Goal: Information Seeking & Learning: Learn about a topic

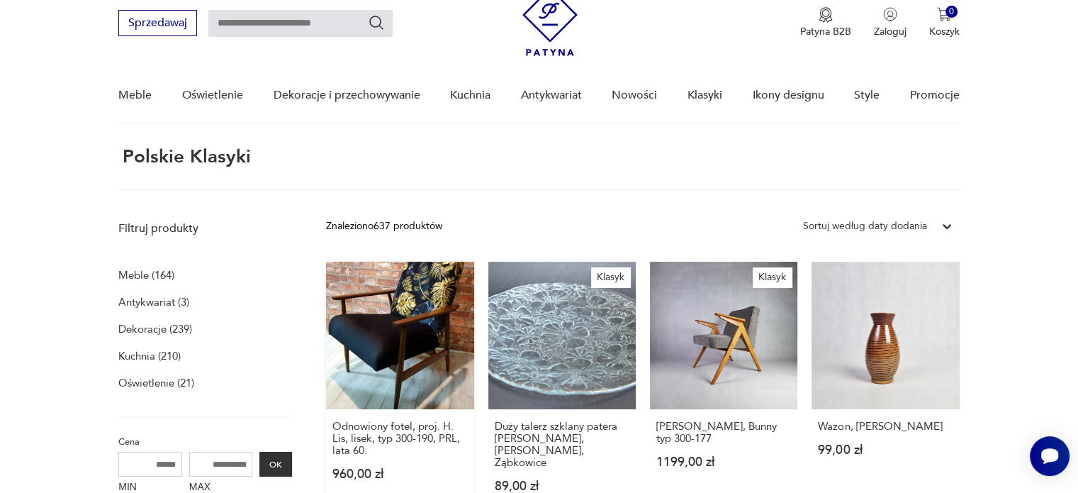
click at [398, 349] on link "Odnowiony fotel, proj. H. Lis, lisek, typ 300-190, PRL, lata 60. 960,00 zł" at bounding box center [399, 391] width 147 height 258
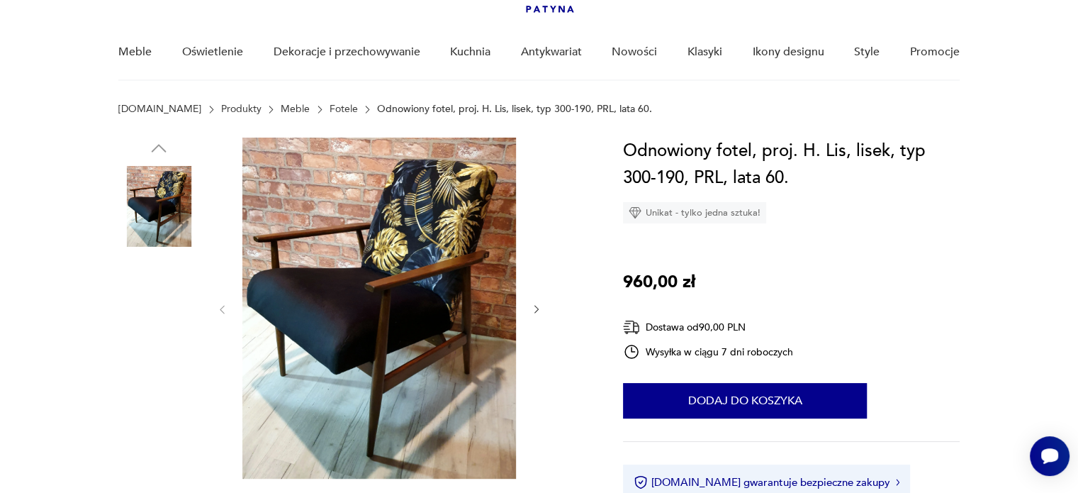
scroll to position [142, 0]
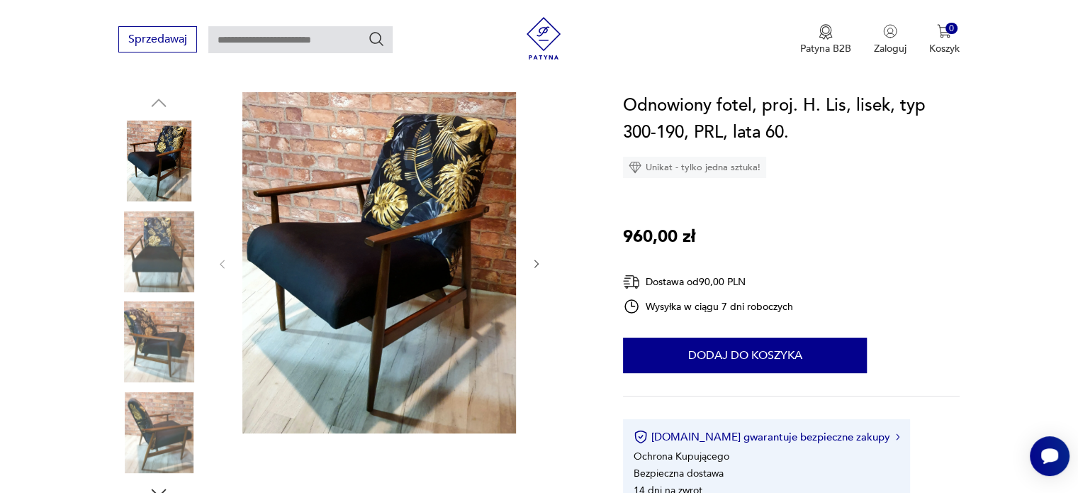
click at [159, 233] on img at bounding box center [158, 251] width 81 height 81
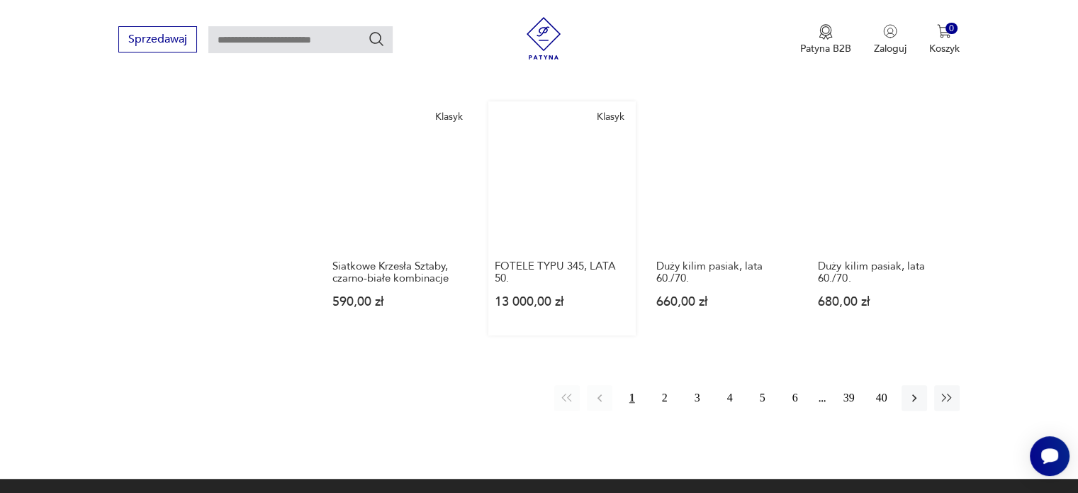
scroll to position [1117, 0]
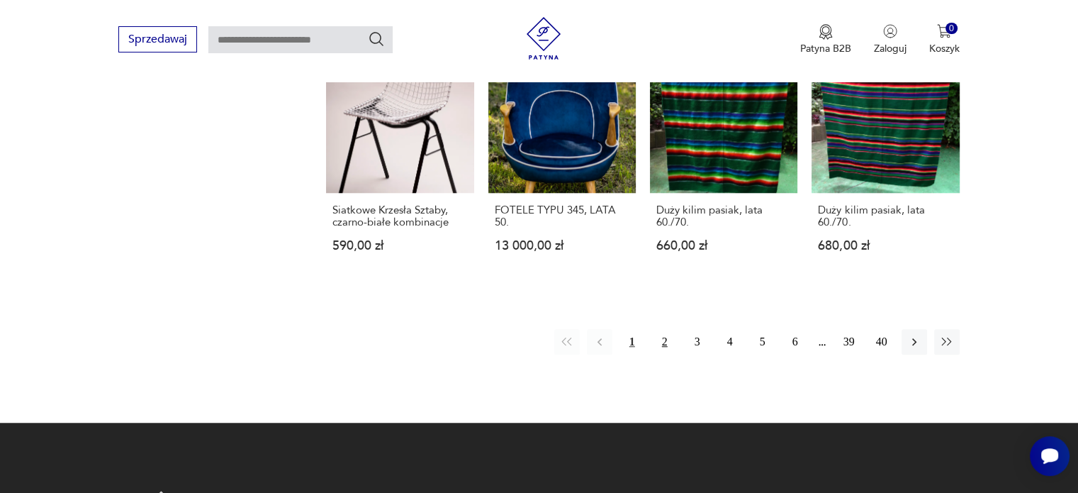
click at [669, 333] on button "2" at bounding box center [665, 342] width 26 height 26
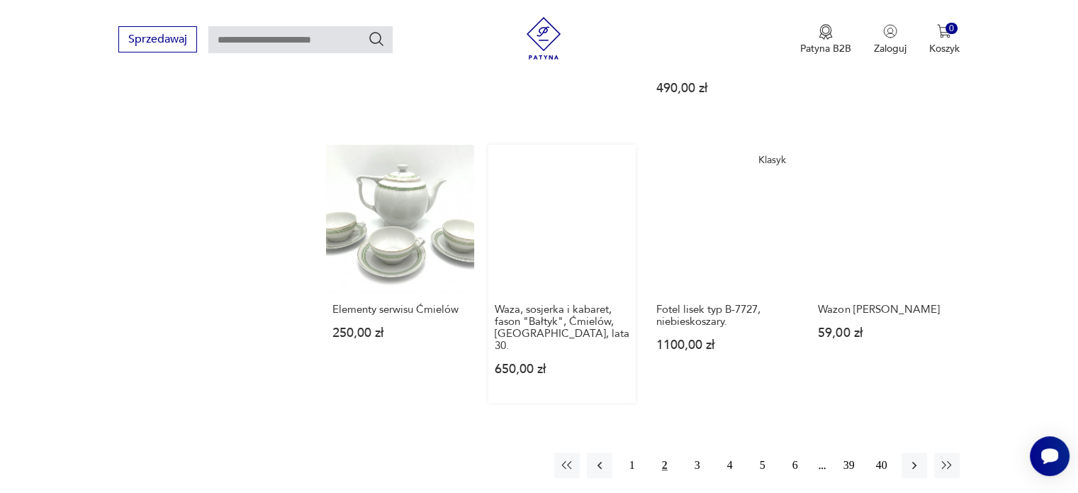
scroll to position [1117, 0]
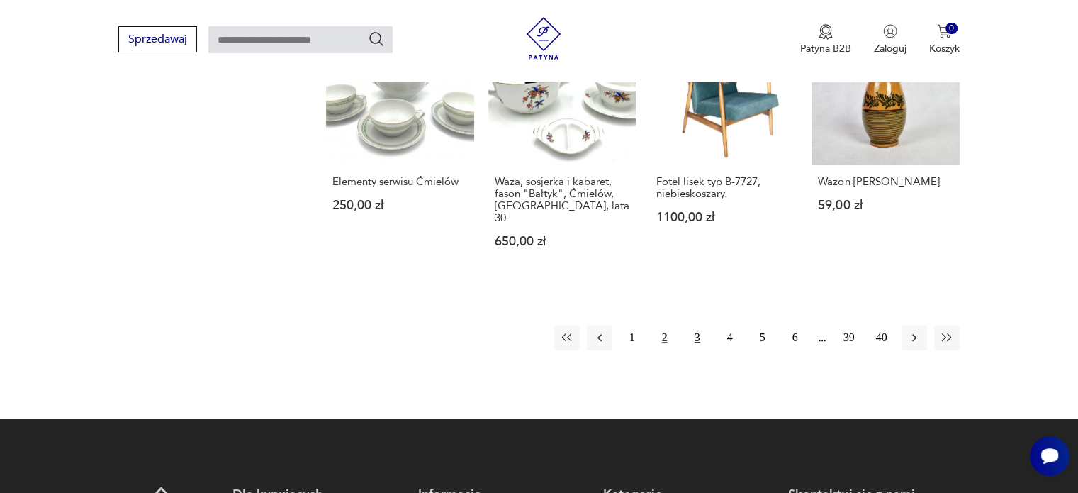
click at [696, 325] on button "3" at bounding box center [698, 338] width 26 height 26
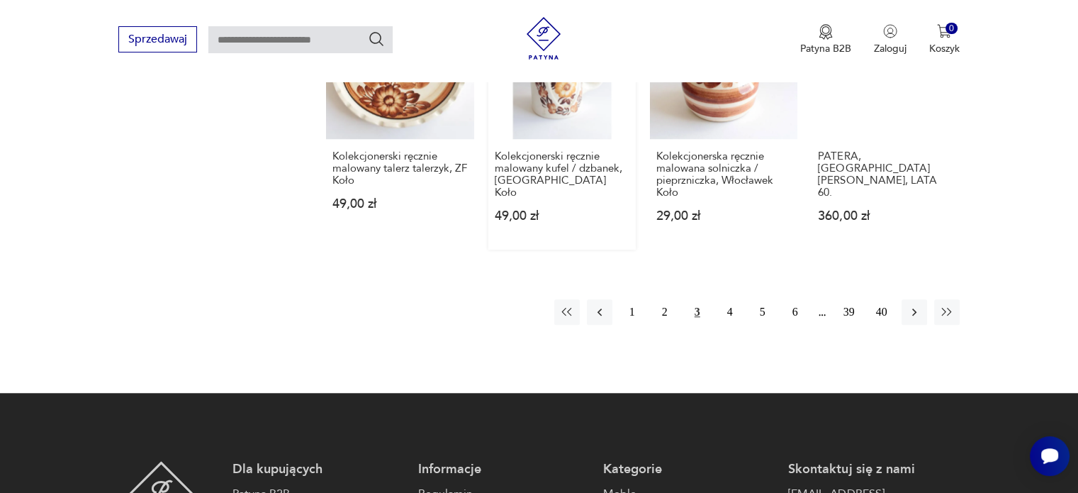
scroll to position [1187, 0]
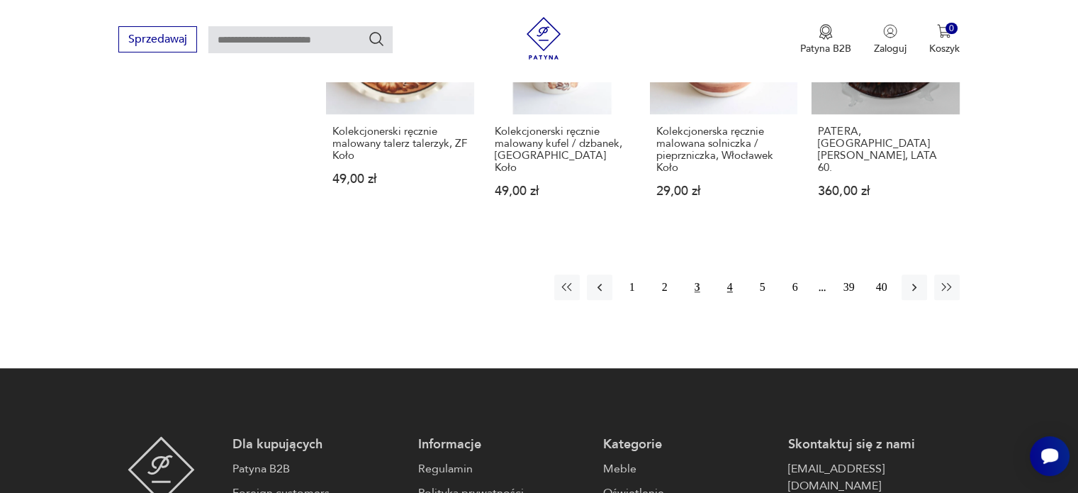
click at [727, 277] on button "4" at bounding box center [730, 287] width 26 height 26
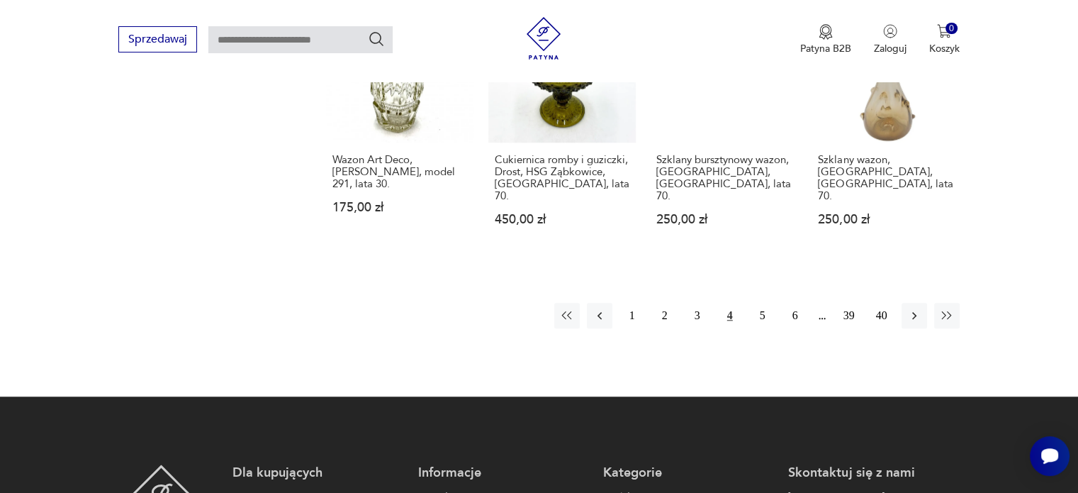
scroll to position [1258, 0]
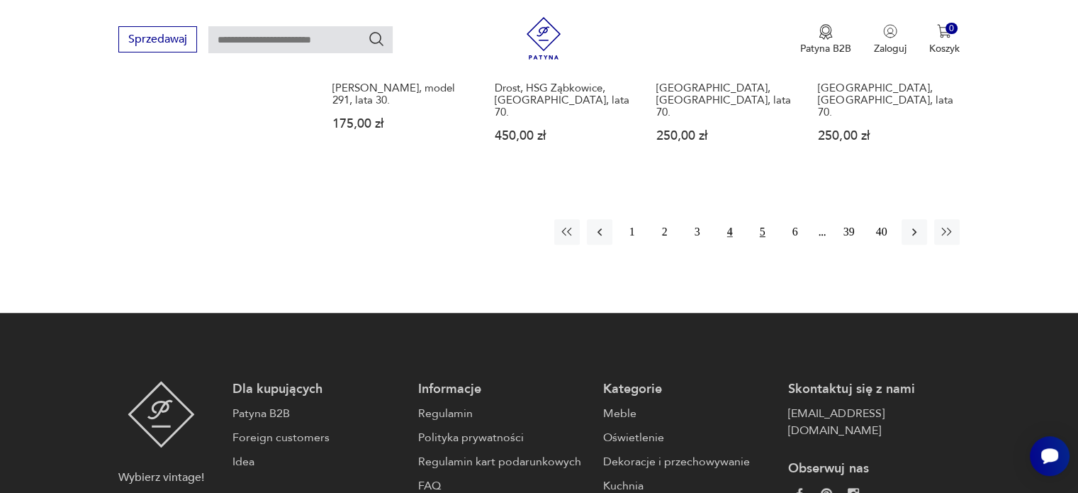
click at [758, 219] on button "5" at bounding box center [763, 232] width 26 height 26
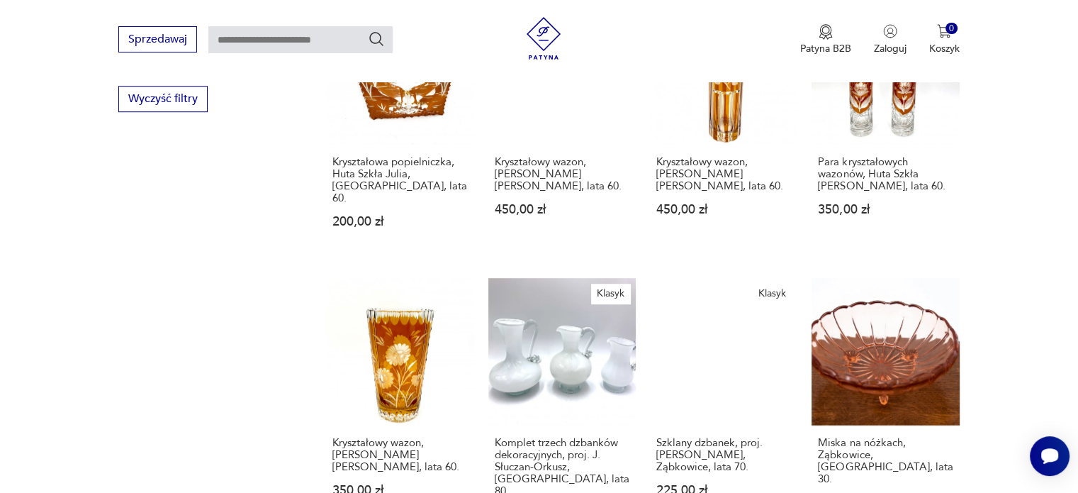
scroll to position [1117, 0]
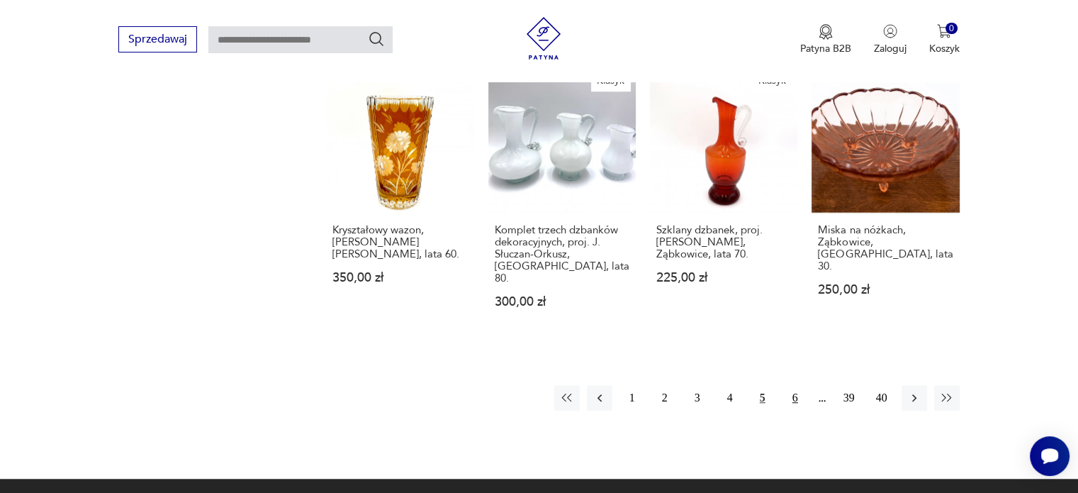
click at [797, 385] on button "6" at bounding box center [796, 398] width 26 height 26
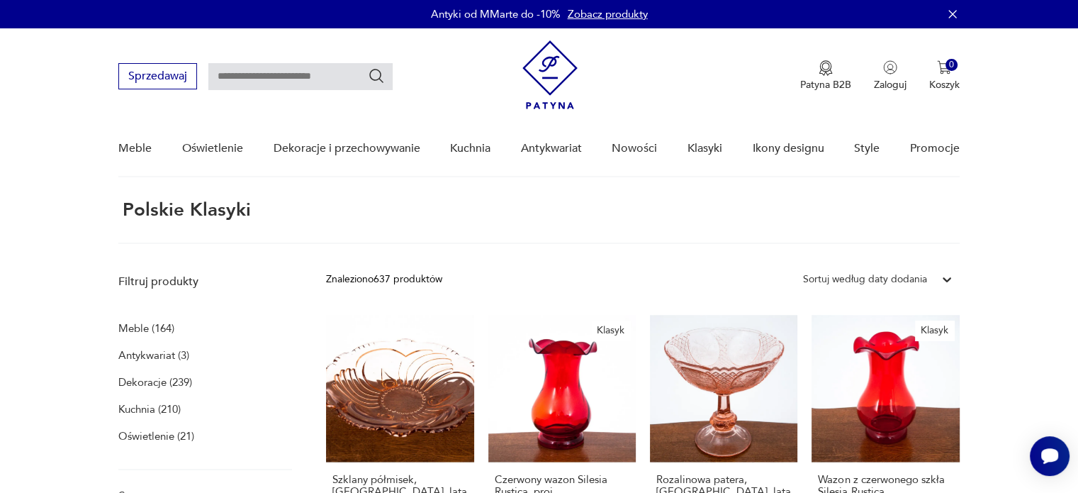
click at [289, 67] on input "text" at bounding box center [300, 76] width 184 height 27
type input "**********"
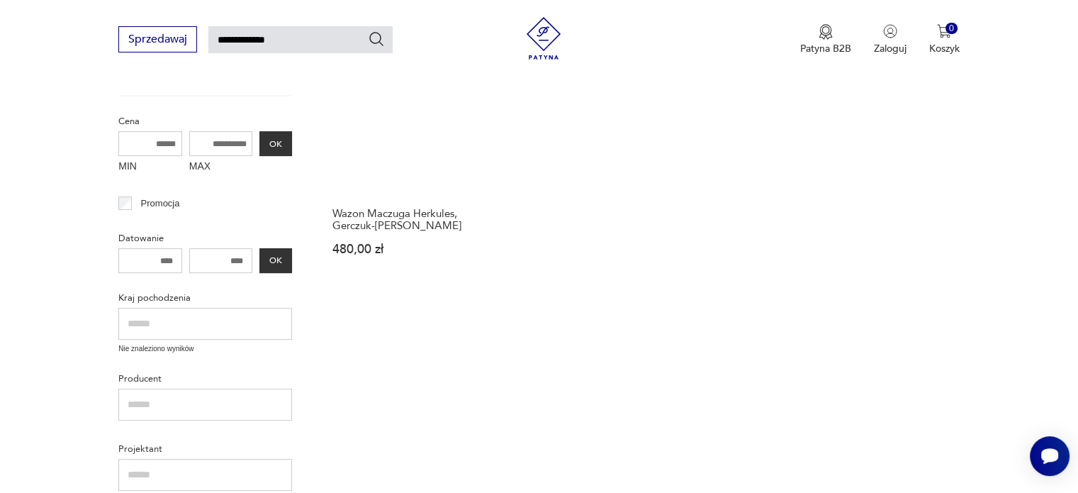
scroll to position [192, 0]
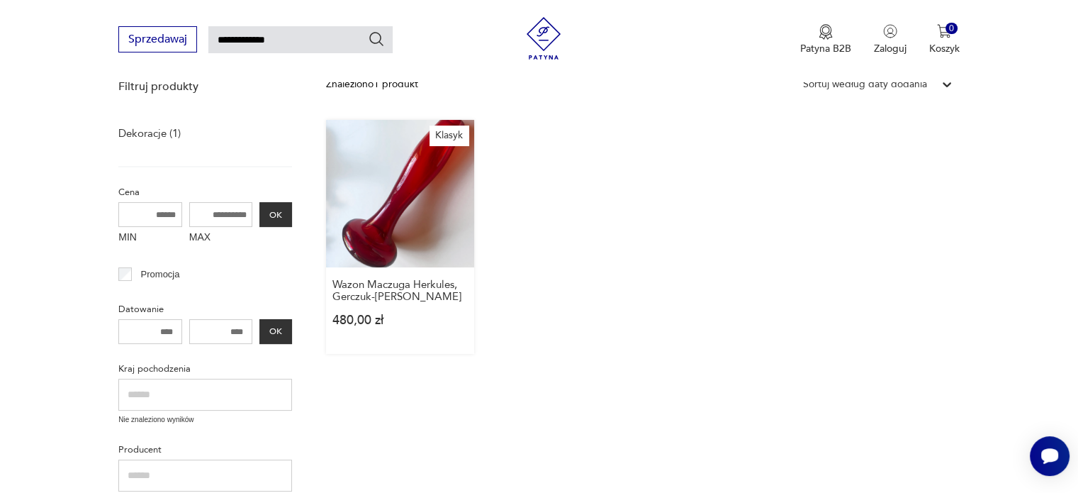
click at [397, 203] on link "Klasyk Wazon Maczuga Herkules, Gerczuk-[PERSON_NAME] 480,00 zł" at bounding box center [399, 237] width 147 height 234
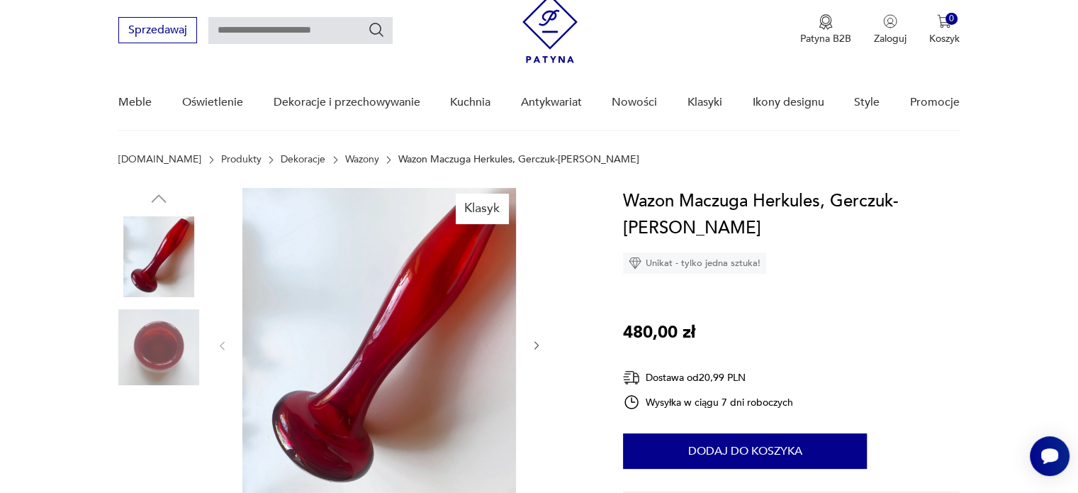
scroll to position [142, 0]
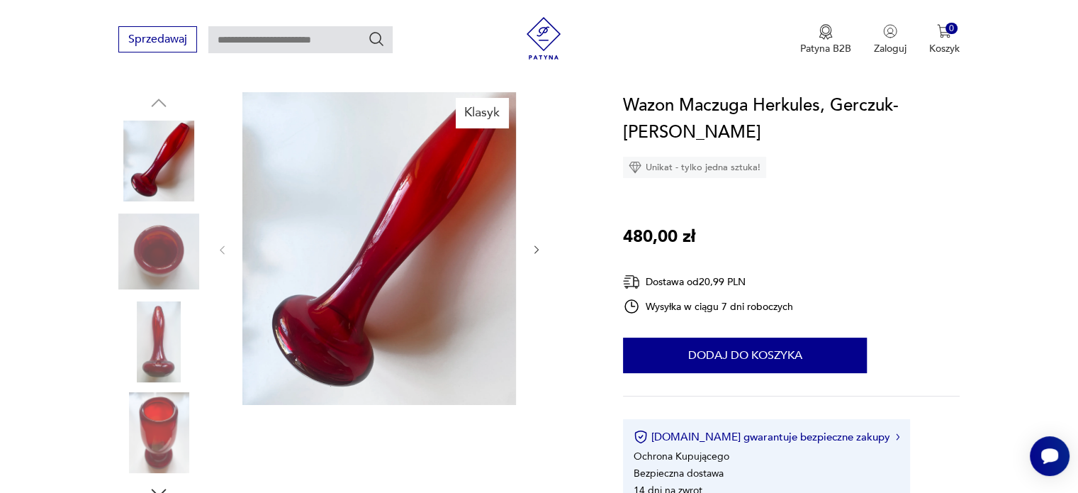
click at [147, 238] on img at bounding box center [158, 251] width 81 height 81
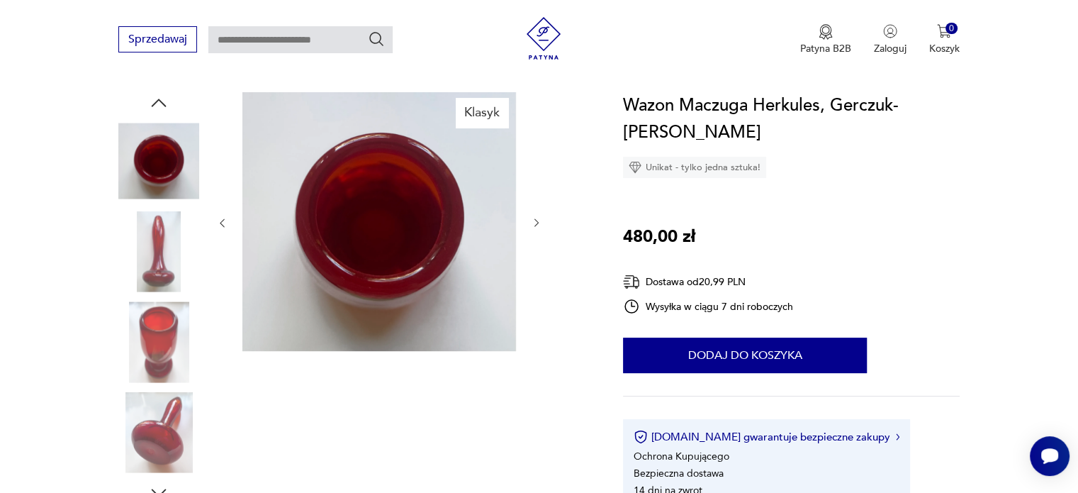
click at [164, 342] on img at bounding box center [158, 341] width 81 height 81
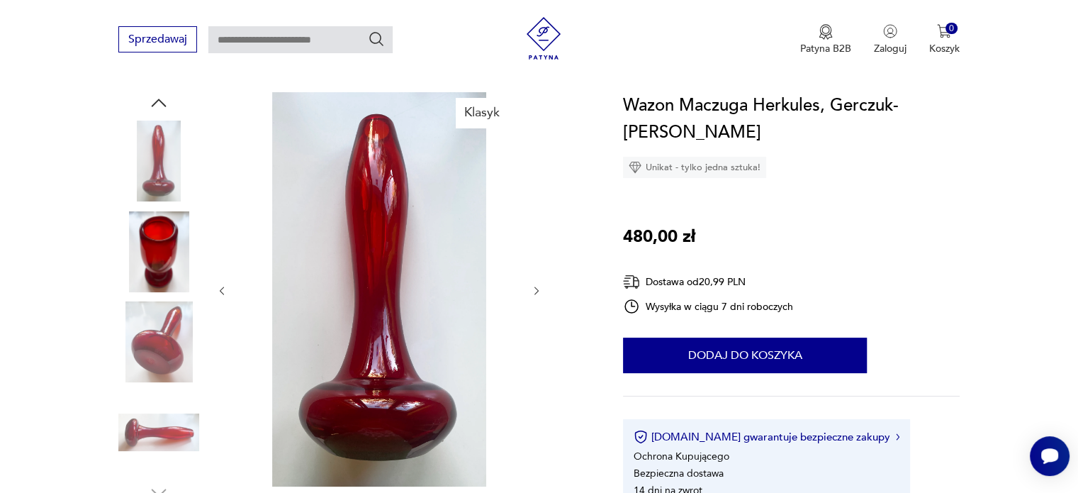
click at [157, 435] on img at bounding box center [158, 432] width 81 height 81
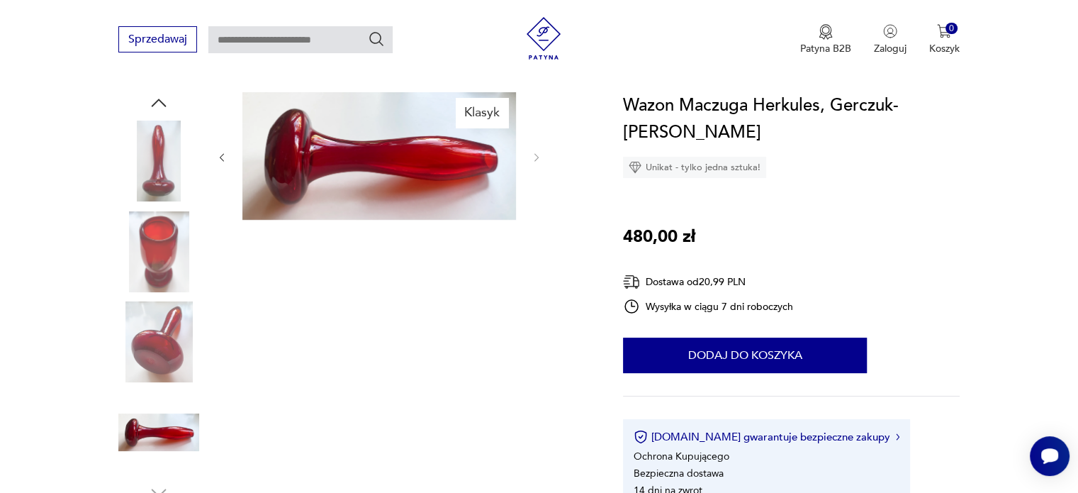
click at [171, 252] on img at bounding box center [158, 251] width 81 height 81
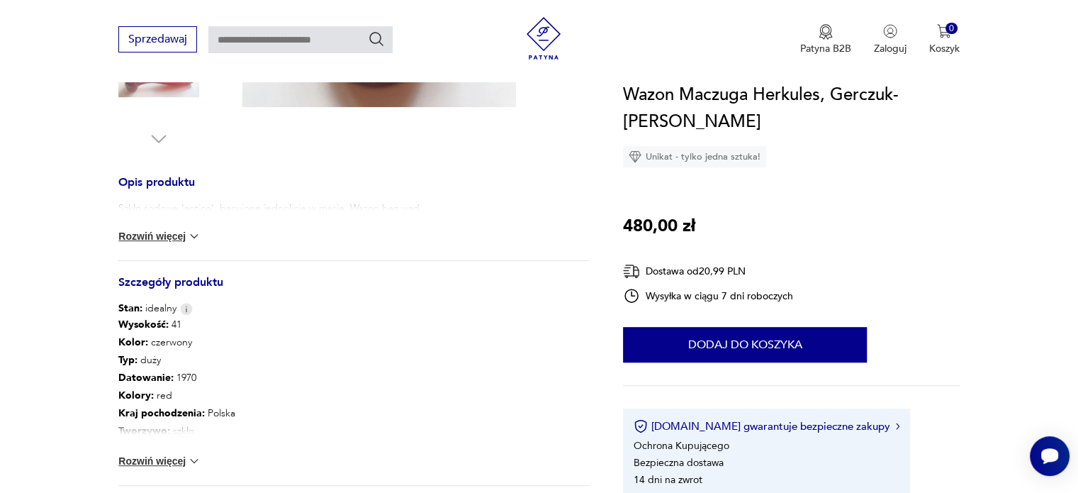
scroll to position [496, 0]
click at [157, 463] on button "Rozwiń więcej" at bounding box center [159, 460] width 82 height 14
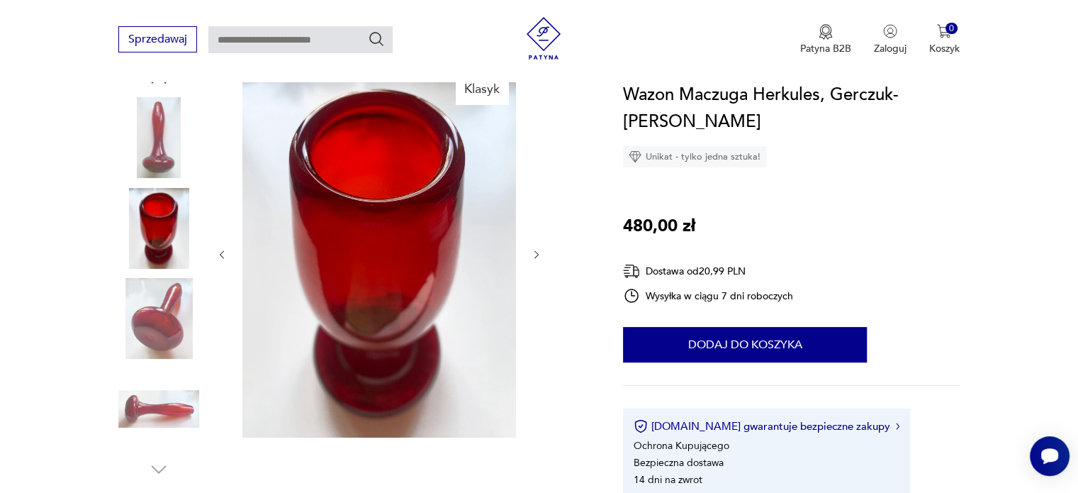
scroll to position [142, 0]
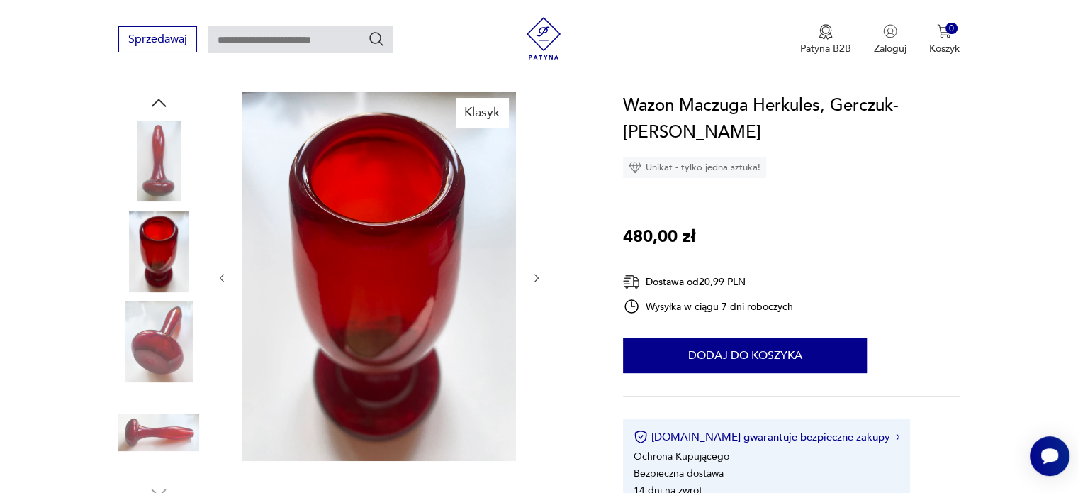
click at [534, 281] on icon "button" at bounding box center [537, 278] width 12 height 12
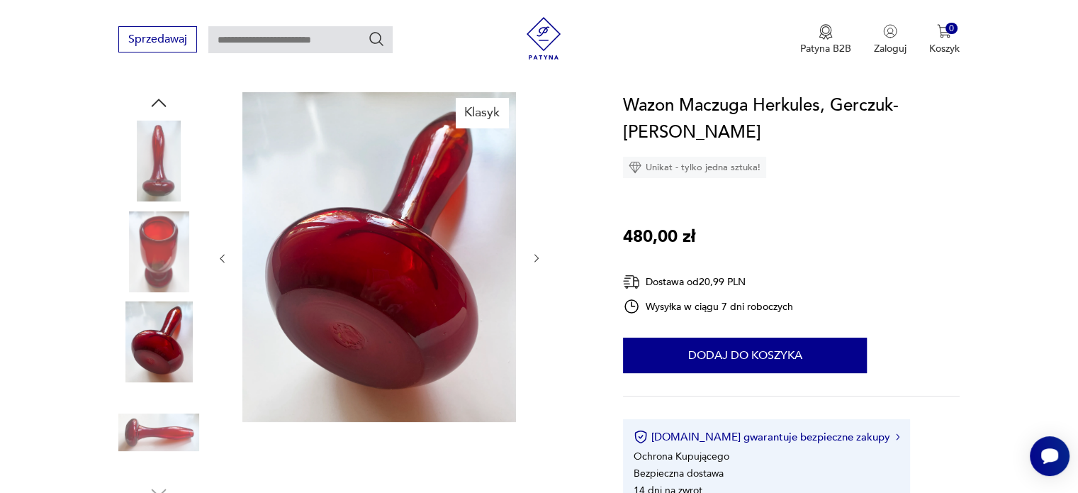
click at [532, 281] on div at bounding box center [379, 258] width 326 height 332
click at [182, 354] on img at bounding box center [158, 341] width 81 height 81
click at [159, 147] on img at bounding box center [158, 161] width 81 height 81
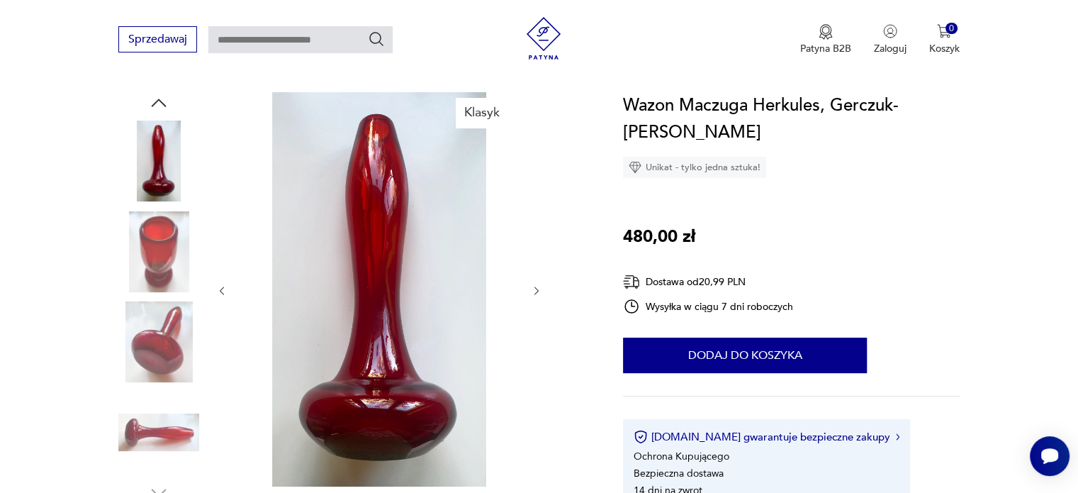
type input "**********"
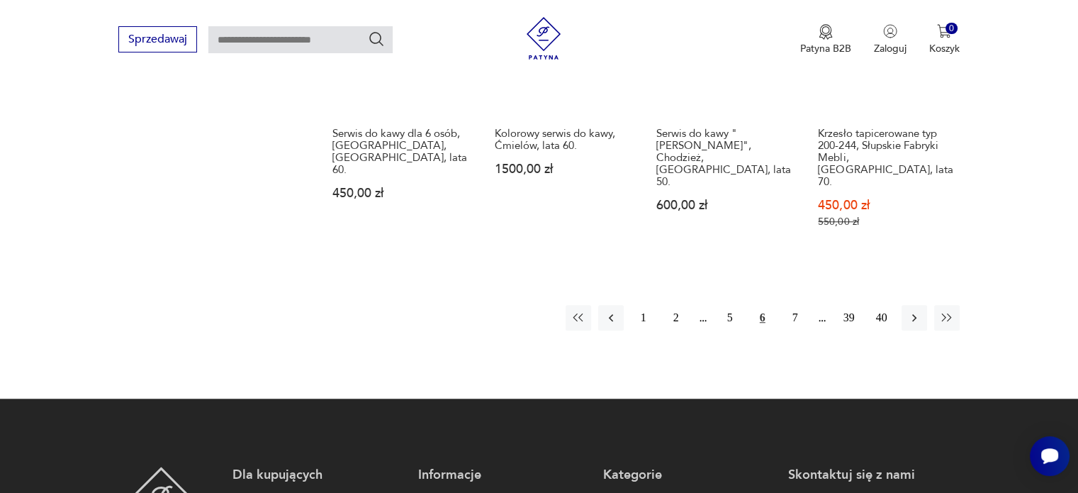
scroll to position [1205, 0]
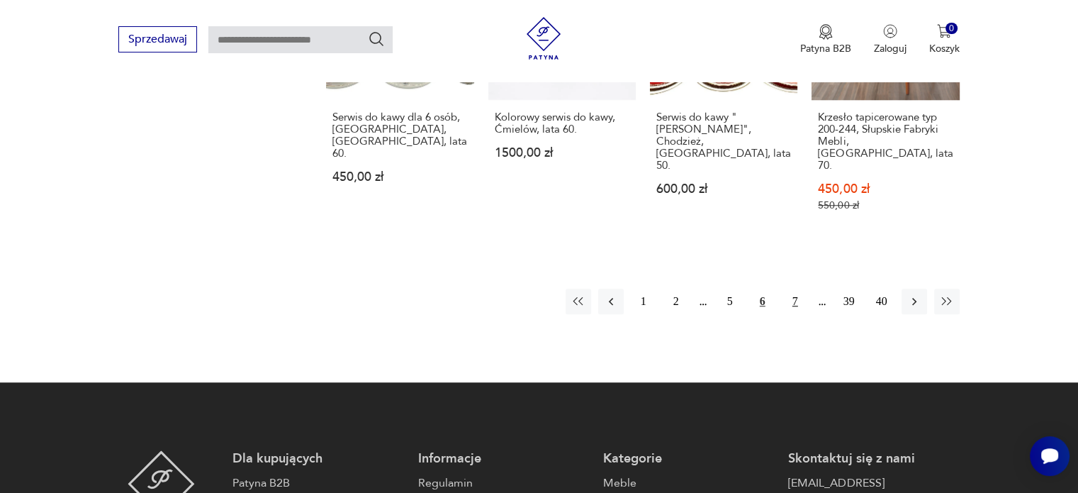
click at [797, 289] on button "7" at bounding box center [796, 302] width 26 height 26
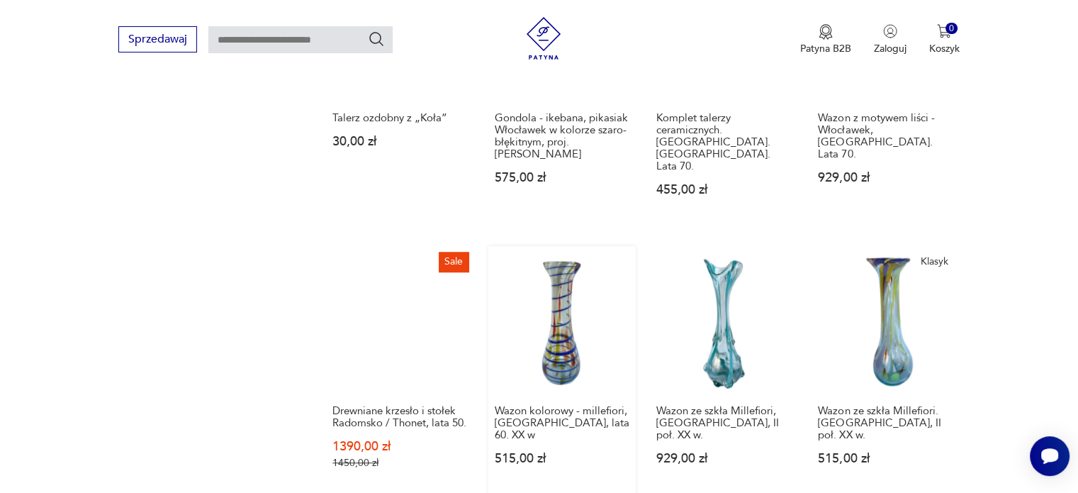
scroll to position [1046, 0]
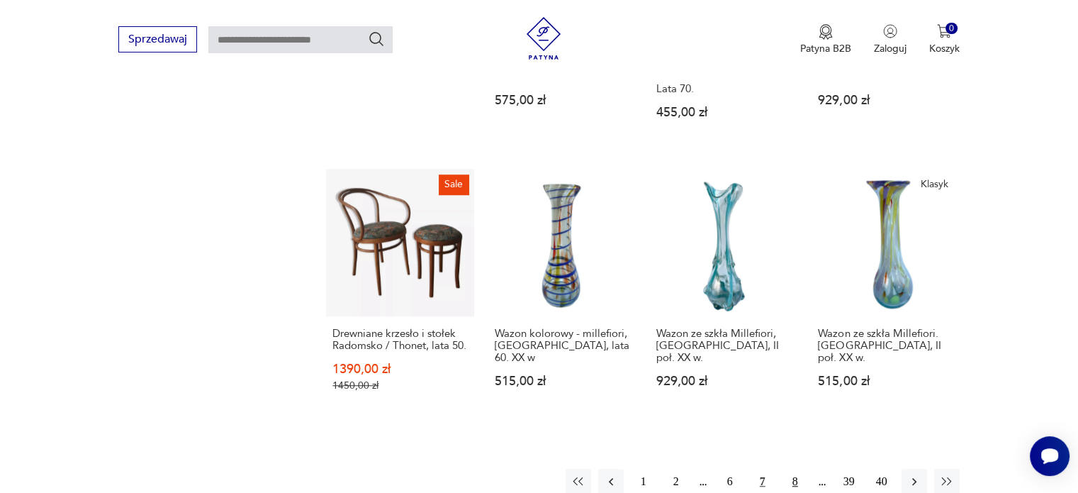
click at [794, 469] on button "8" at bounding box center [796, 482] width 26 height 26
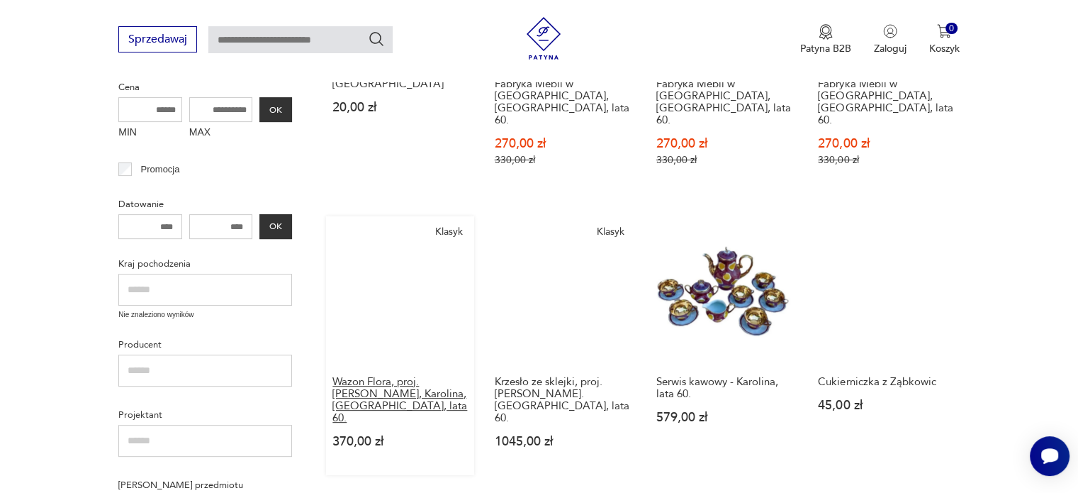
scroll to position [620, 0]
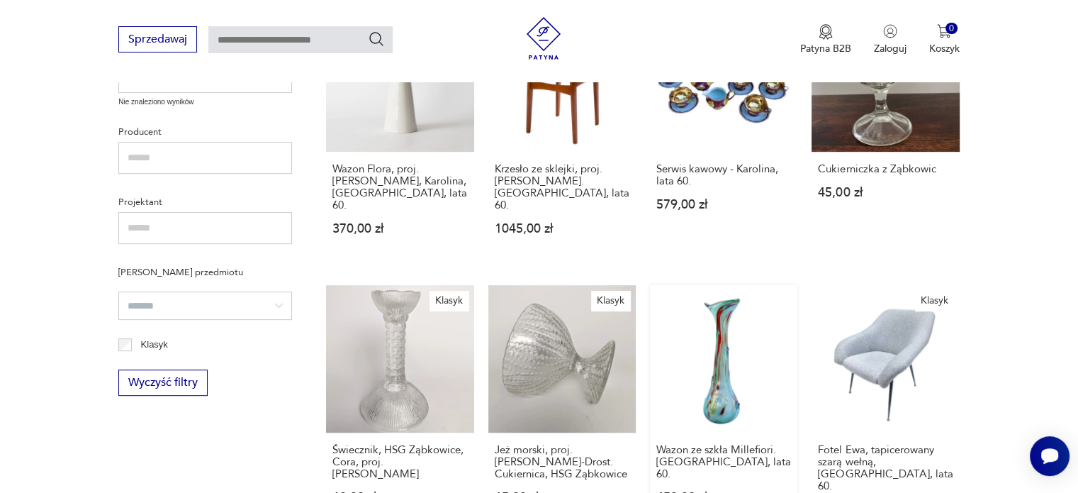
click at [736, 371] on link "Wazon ze szkła Millefiori. [GEOGRAPHIC_DATA], lata 60. 450,00 zł" at bounding box center [723, 414] width 147 height 258
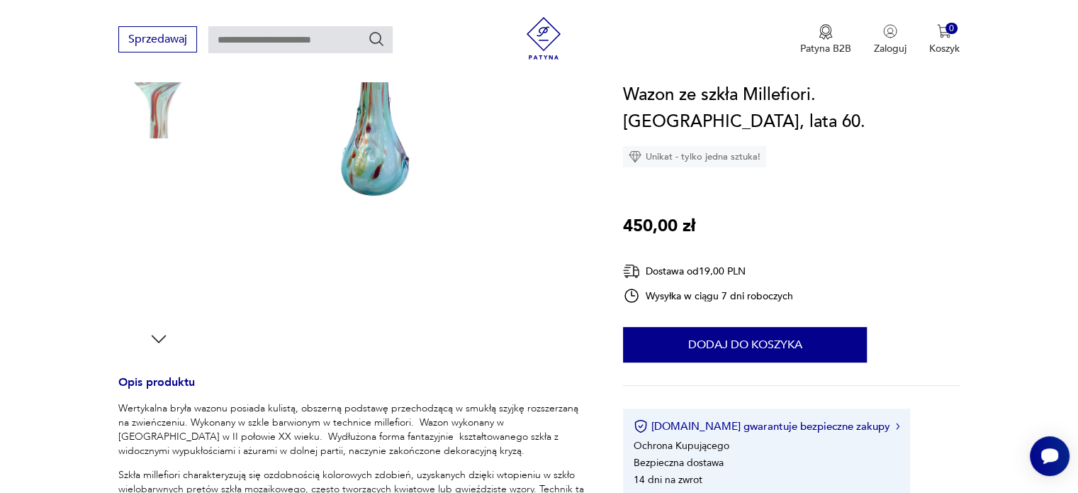
scroll to position [213, 0]
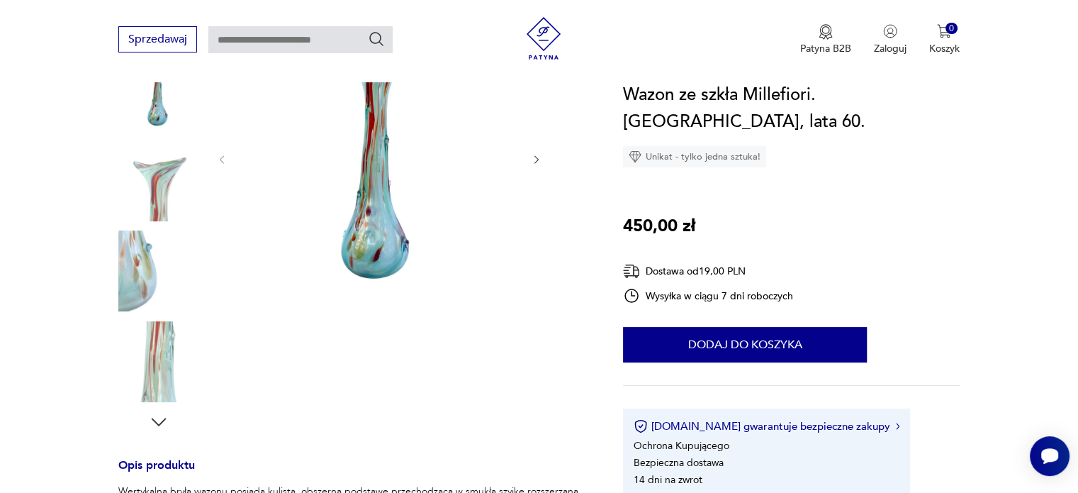
click at [149, 286] on img at bounding box center [158, 270] width 81 height 81
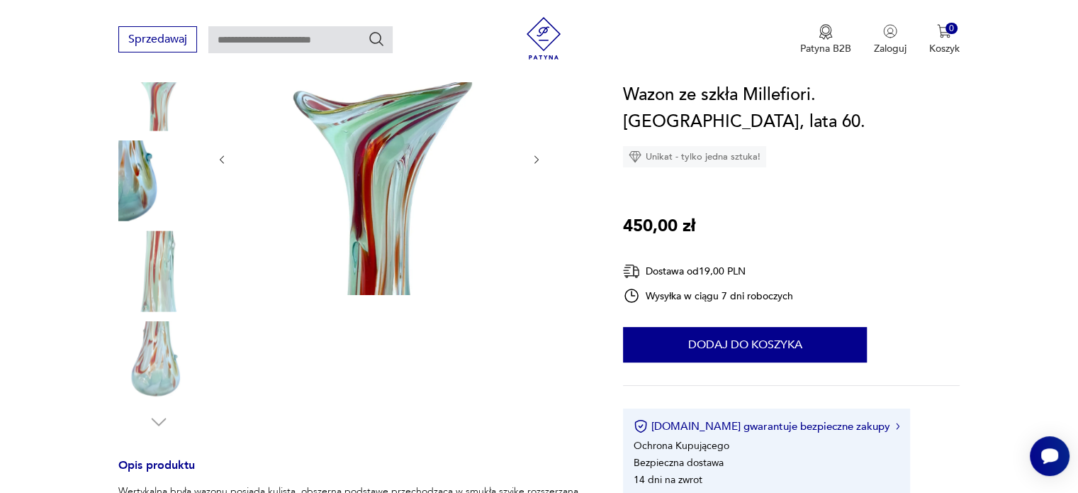
click at [145, 367] on img at bounding box center [158, 361] width 81 height 81
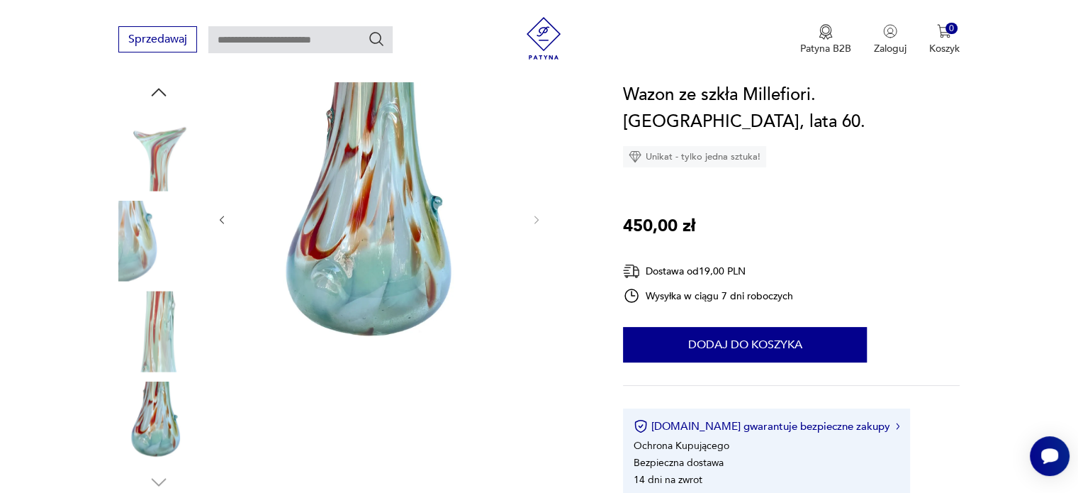
scroll to position [71, 0]
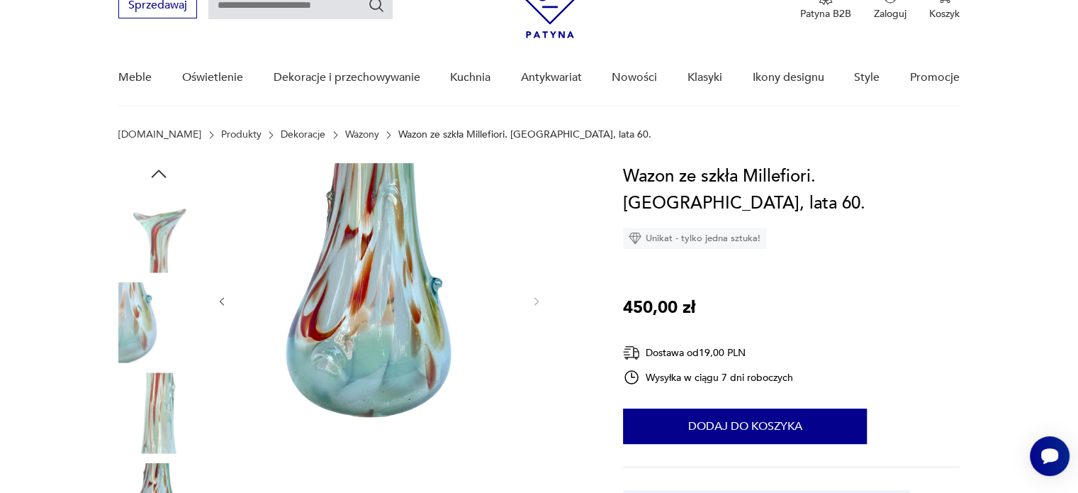
click at [152, 235] on img at bounding box center [158, 231] width 81 height 81
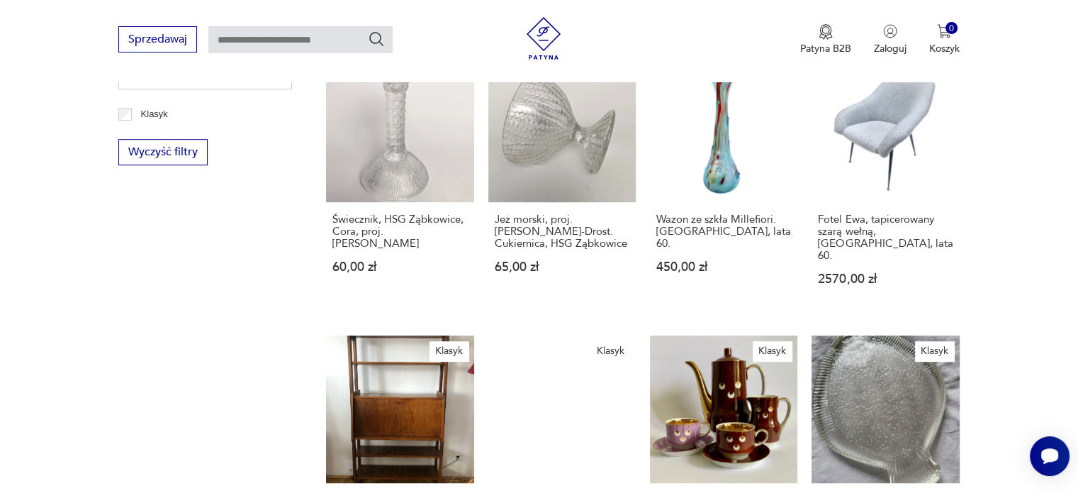
scroll to position [992, 0]
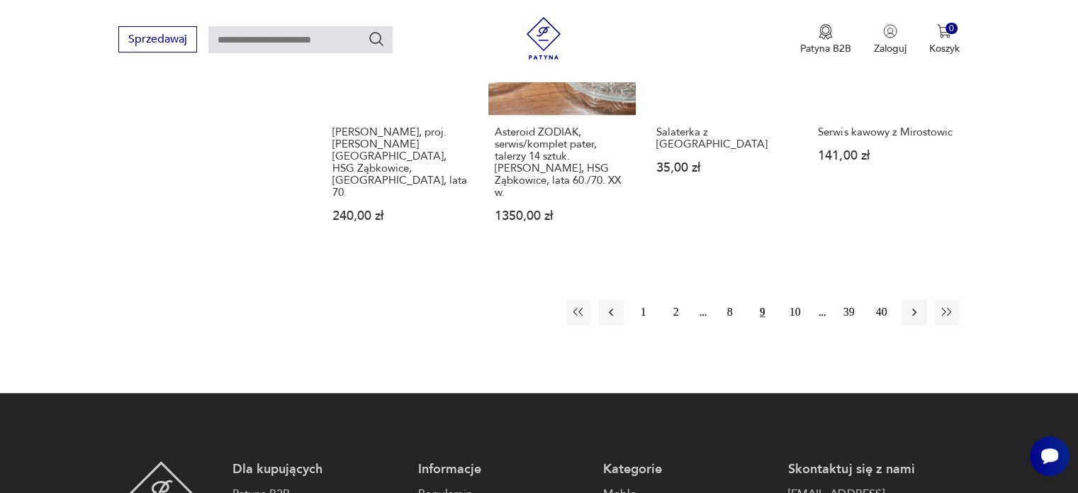
scroll to position [1329, 0]
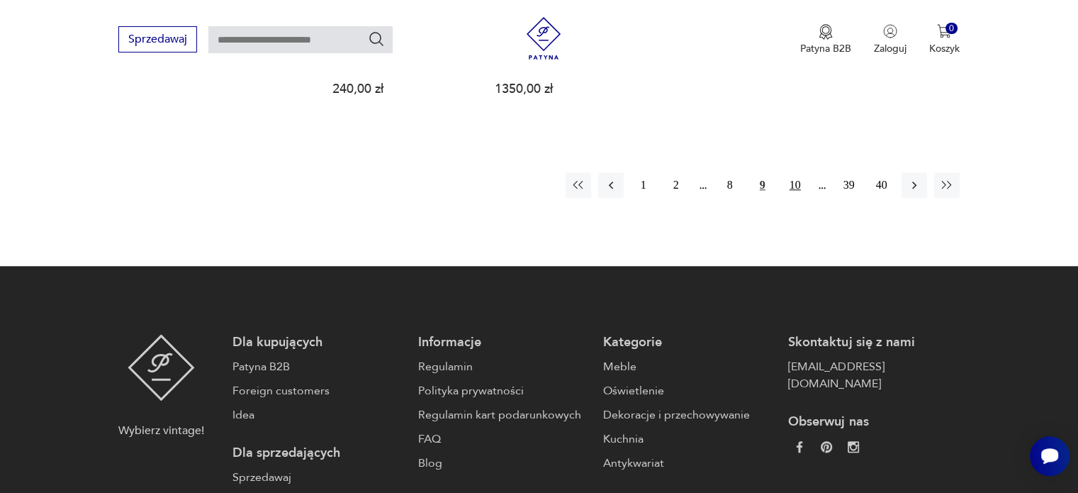
click at [801, 172] on button "10" at bounding box center [796, 185] width 26 height 26
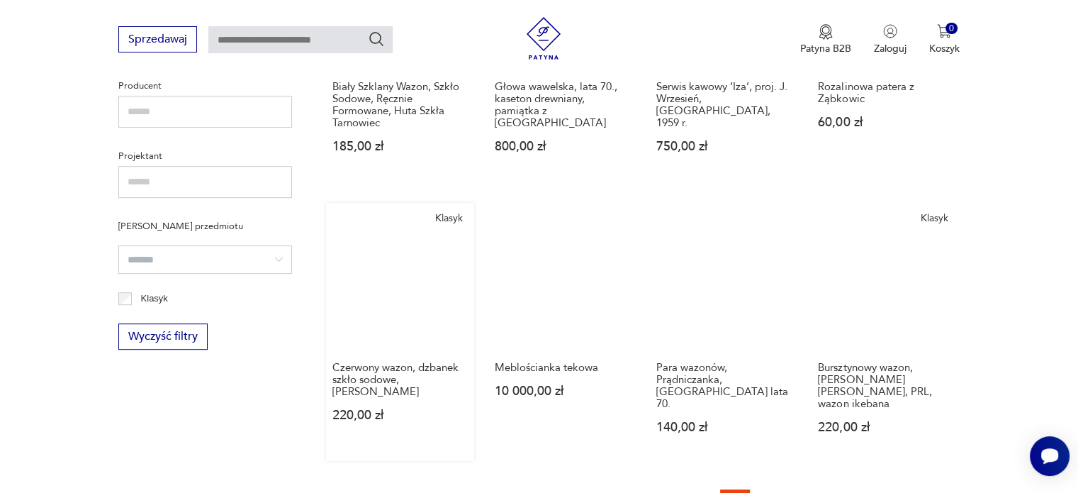
scroll to position [691, 0]
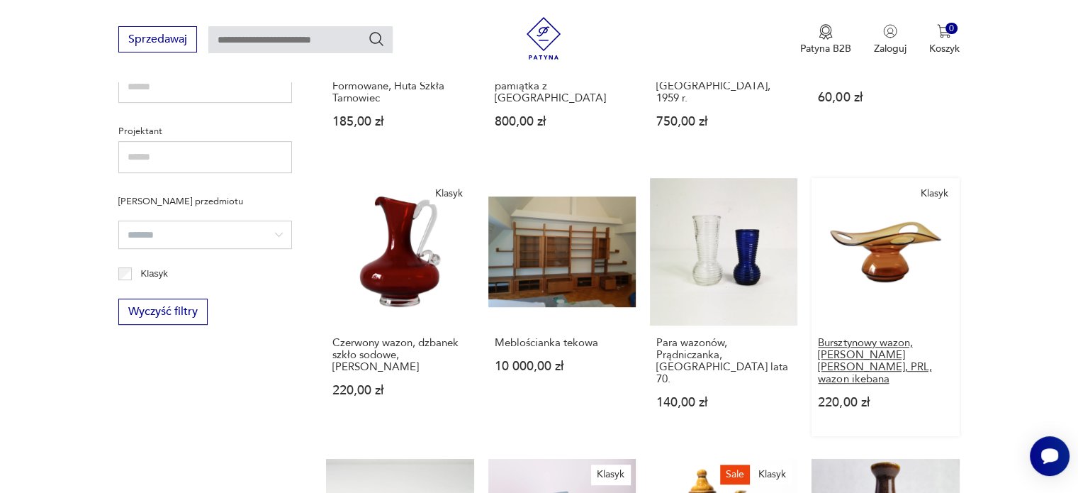
click at [889, 351] on h3 "Bursztynowy wazon, [PERSON_NAME] [PERSON_NAME], PRL, wazon ikebana" at bounding box center [885, 361] width 135 height 48
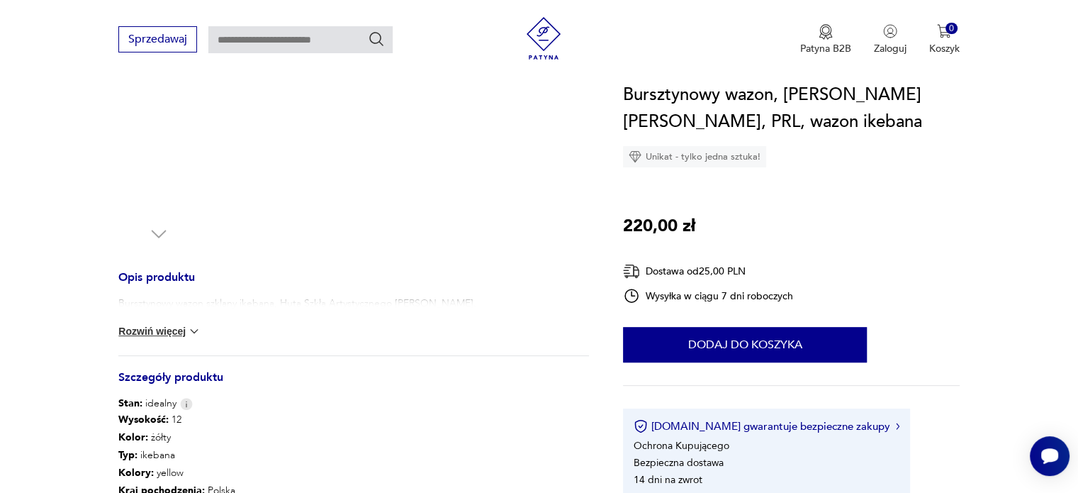
scroll to position [425, 0]
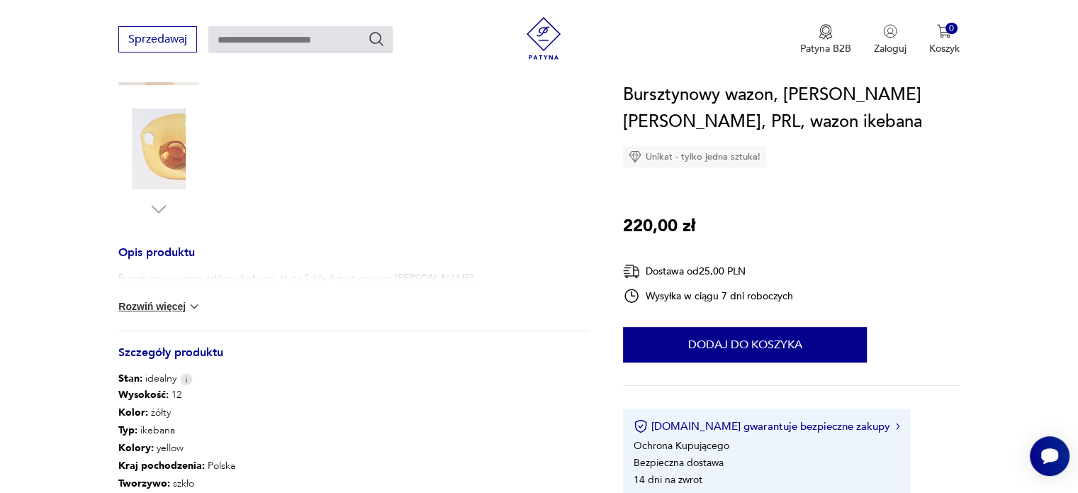
click at [166, 302] on button "Rozwiń więcej" at bounding box center [159, 306] width 82 height 14
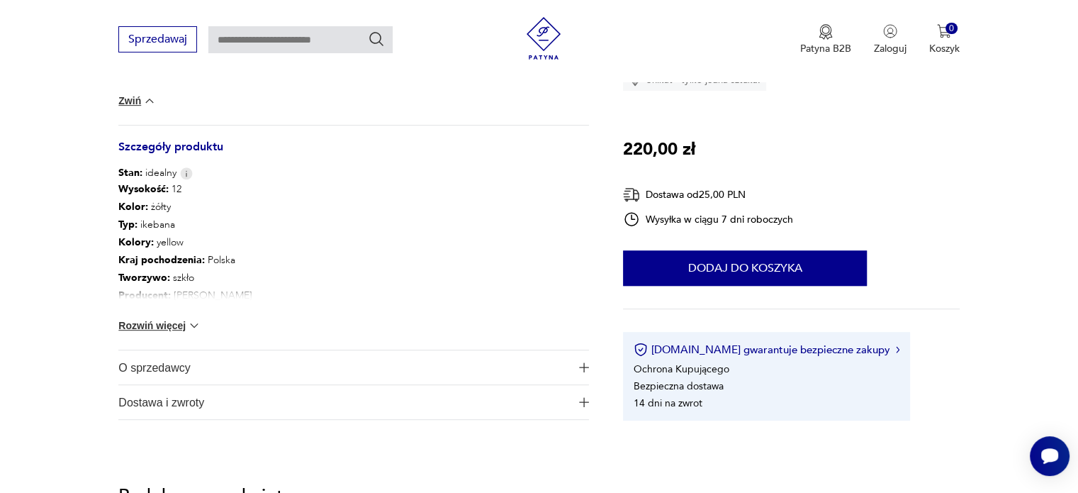
scroll to position [638, 0]
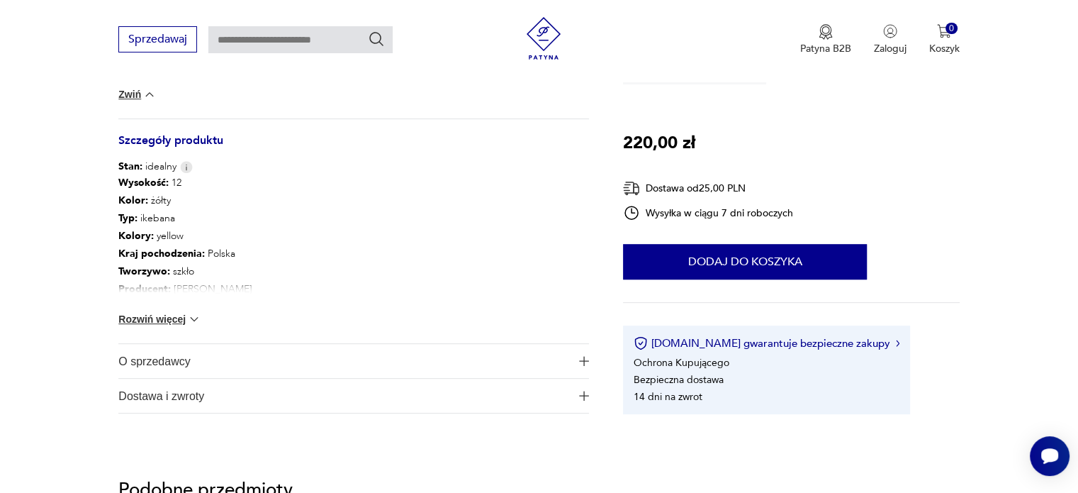
click at [181, 321] on button "Rozwiń więcej" at bounding box center [159, 319] width 82 height 14
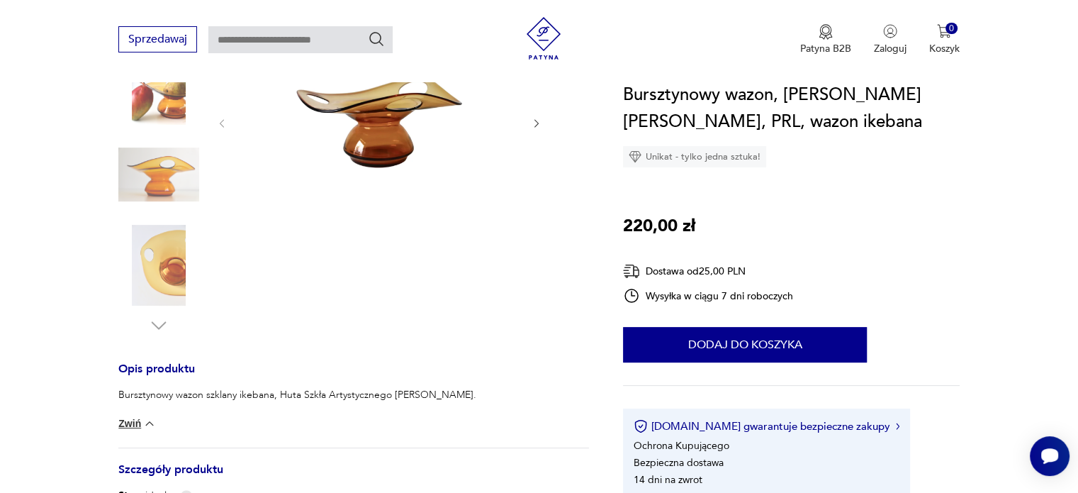
scroll to position [213, 0]
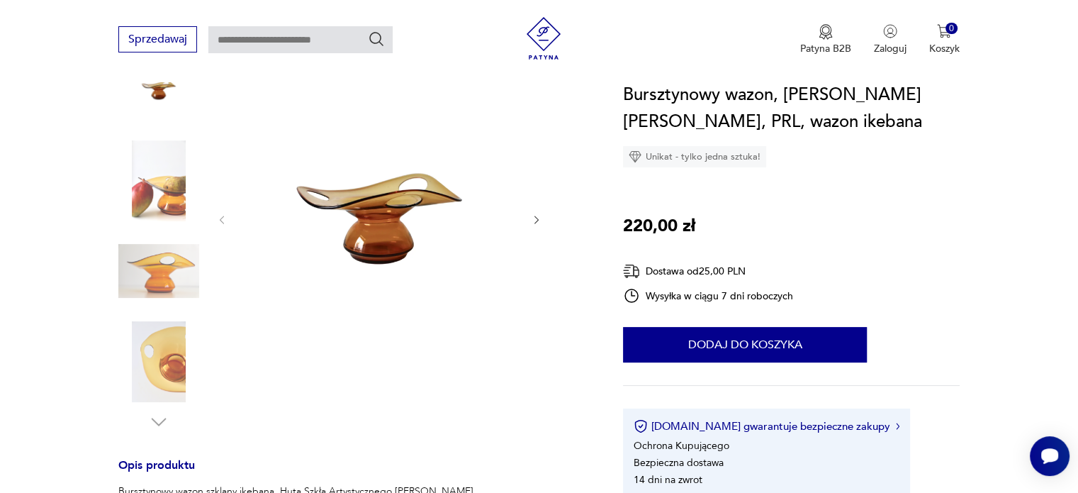
click at [535, 222] on icon "button" at bounding box center [537, 220] width 12 height 12
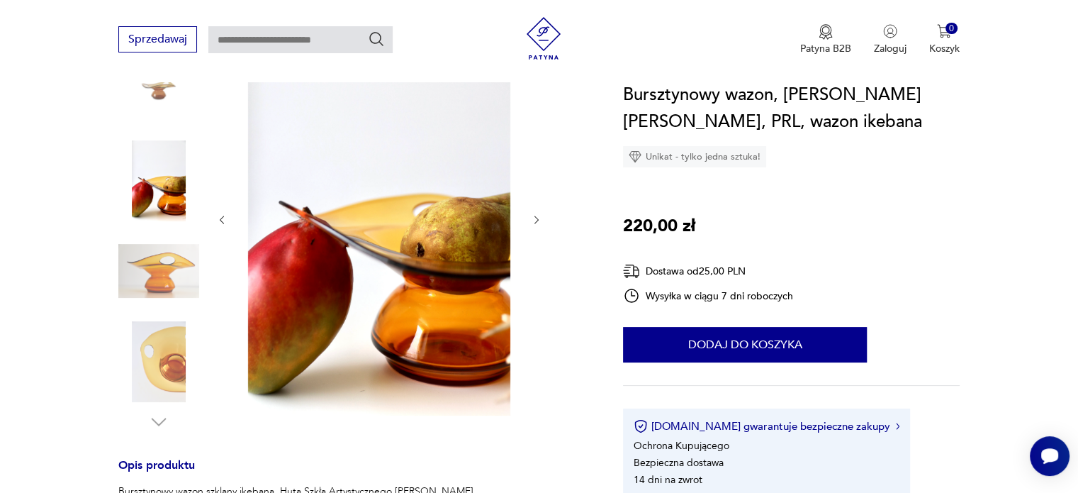
click at [535, 222] on icon "button" at bounding box center [537, 220] width 4 height 9
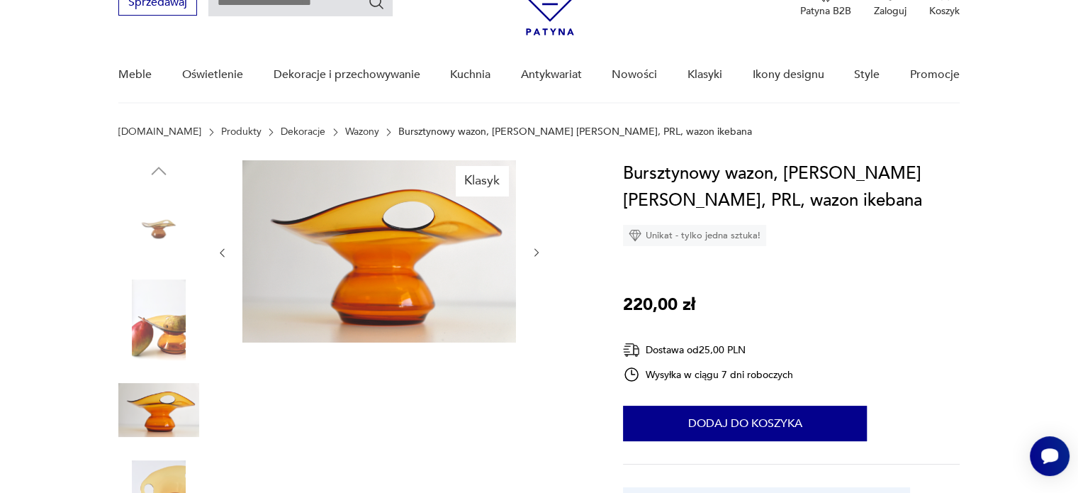
scroll to position [71, 0]
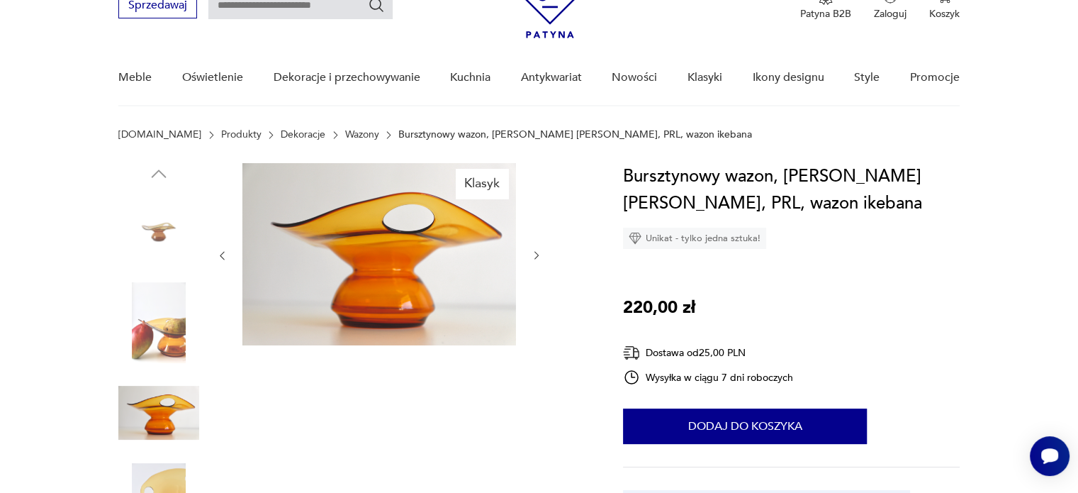
click at [537, 255] on icon "button" at bounding box center [537, 256] width 12 height 12
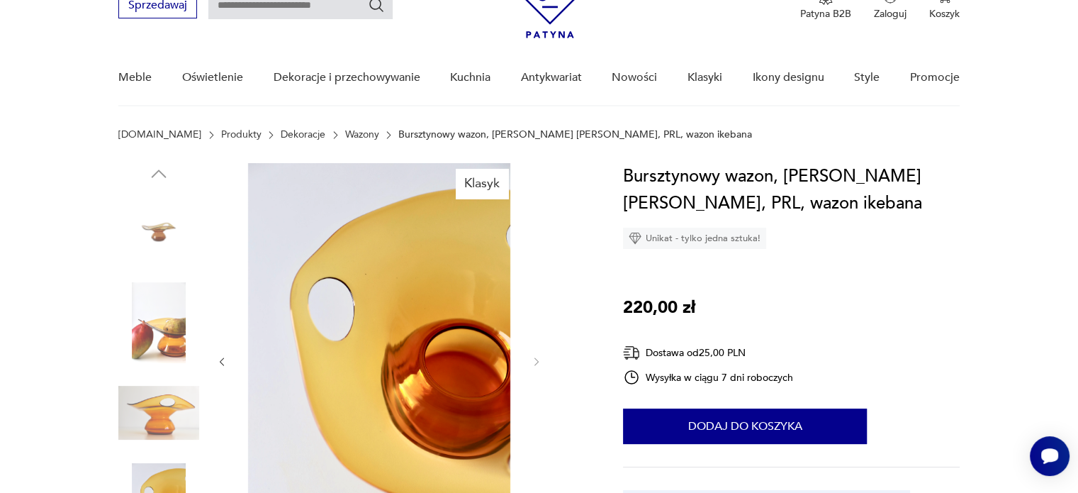
click at [537, 255] on div at bounding box center [379, 361] width 326 height 397
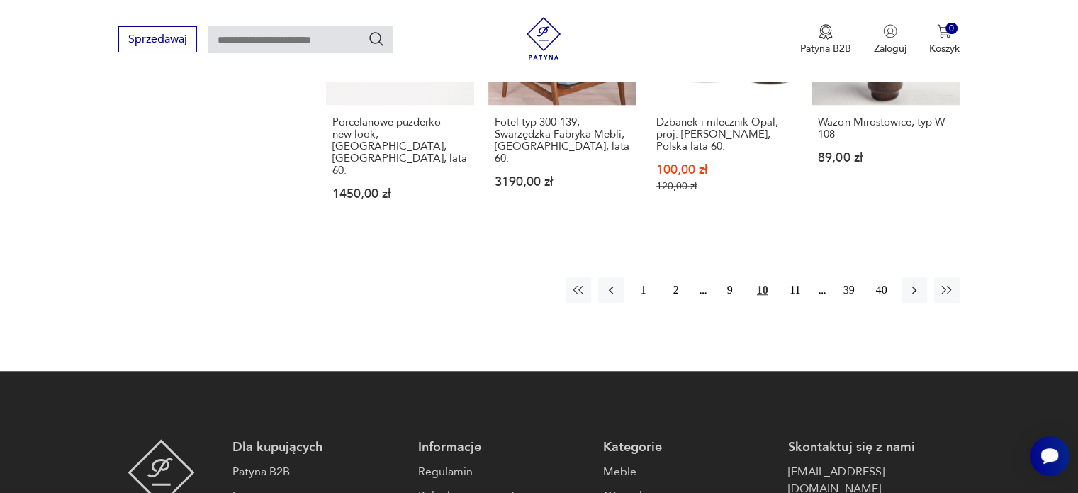
scroll to position [1276, 0]
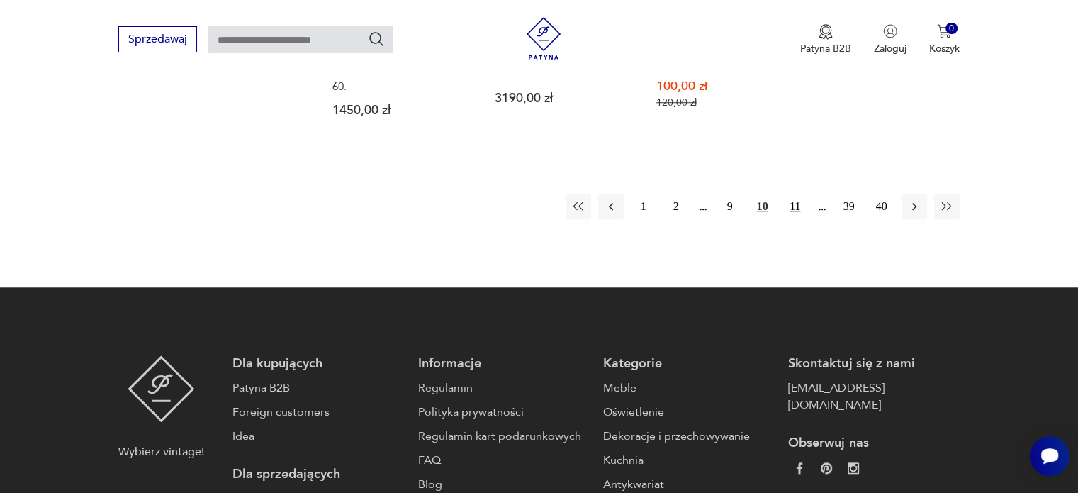
click at [791, 194] on button "11" at bounding box center [796, 207] width 26 height 26
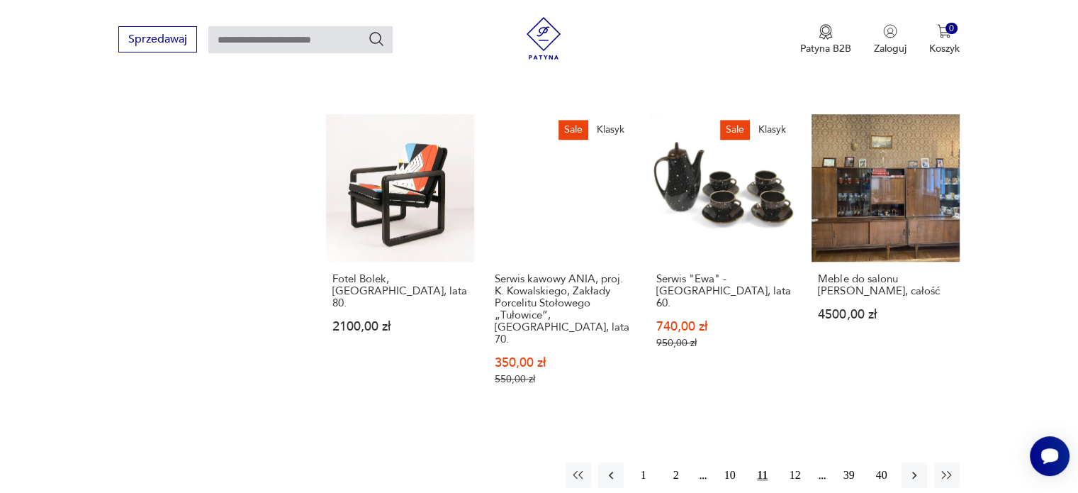
scroll to position [1187, 0]
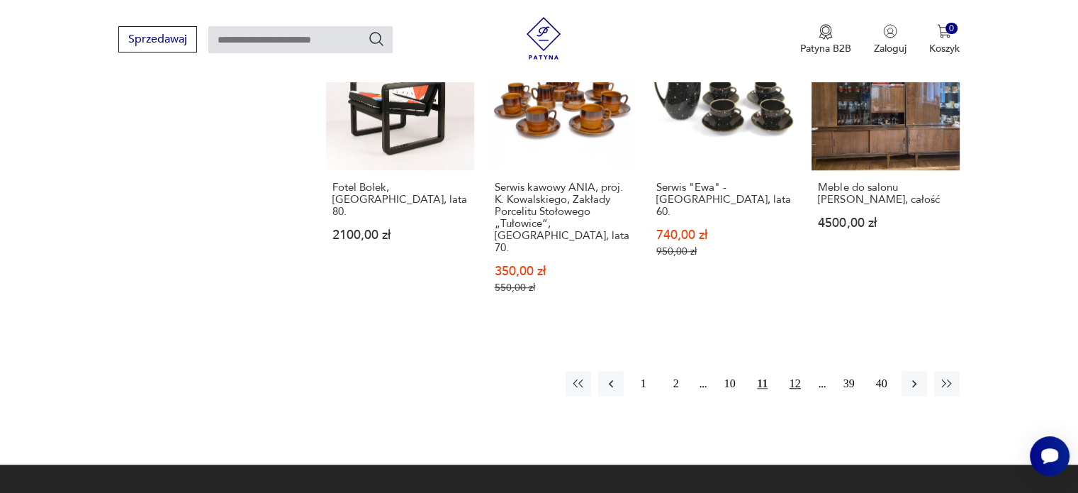
click at [792, 371] on button "12" at bounding box center [796, 384] width 26 height 26
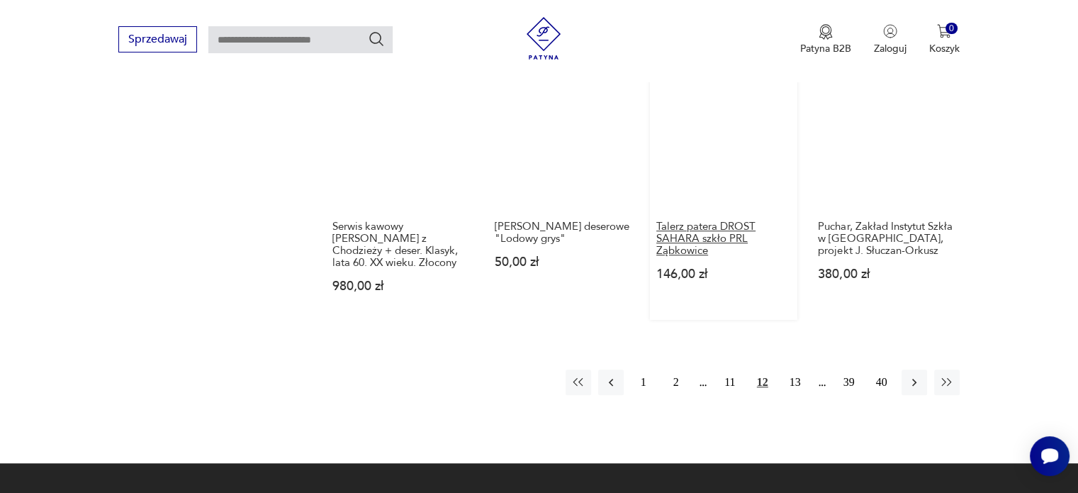
scroll to position [1117, 0]
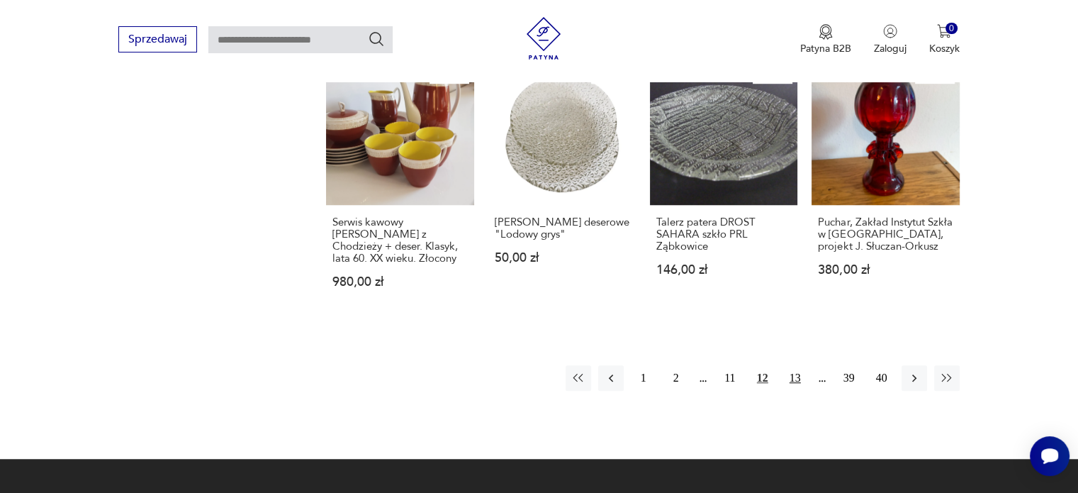
click at [795, 365] on button "13" at bounding box center [796, 378] width 26 height 26
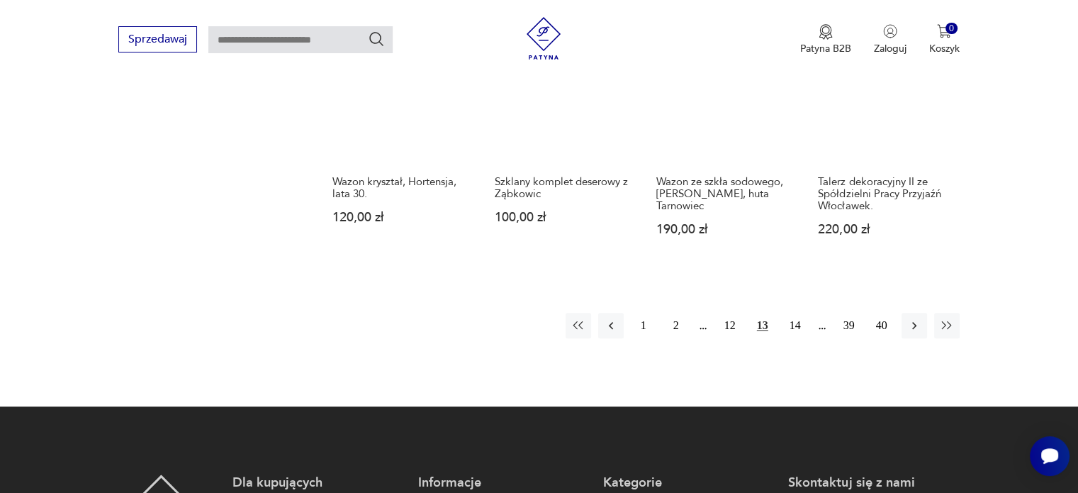
scroll to position [1187, 0]
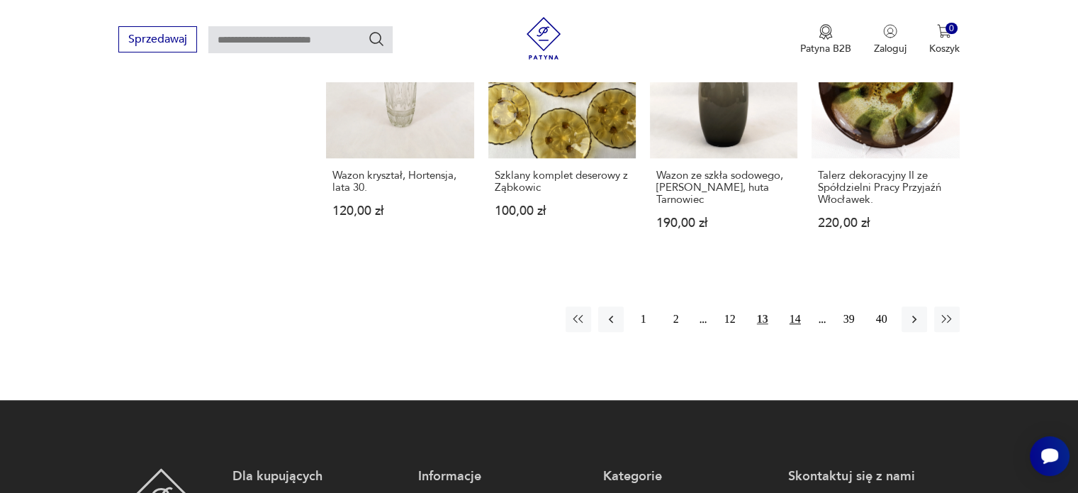
click at [794, 306] on button "14" at bounding box center [796, 319] width 26 height 26
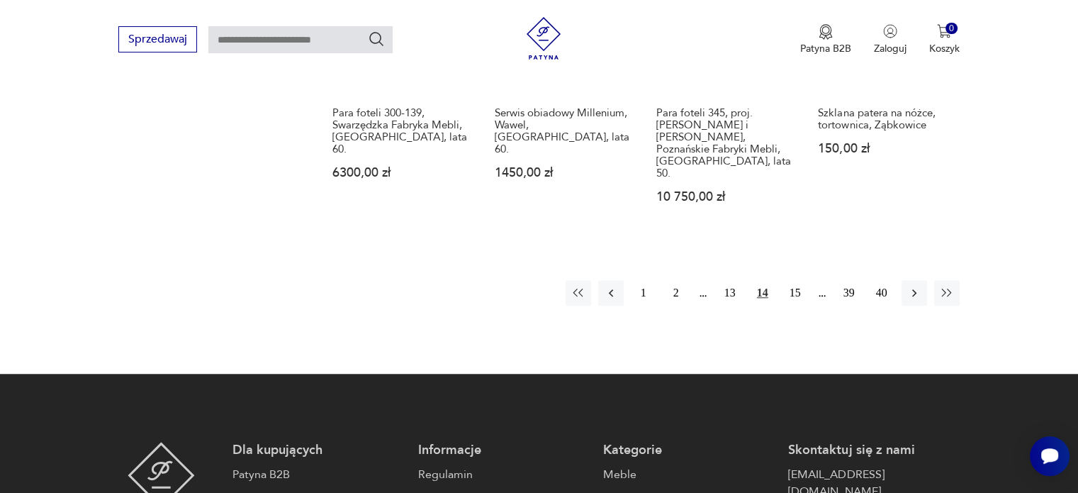
scroll to position [1187, 0]
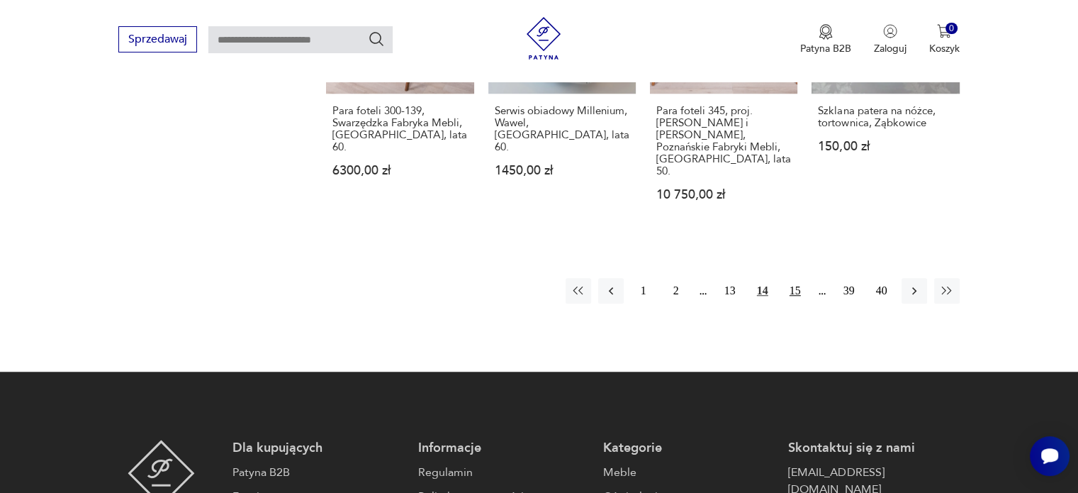
click at [802, 278] on button "15" at bounding box center [796, 291] width 26 height 26
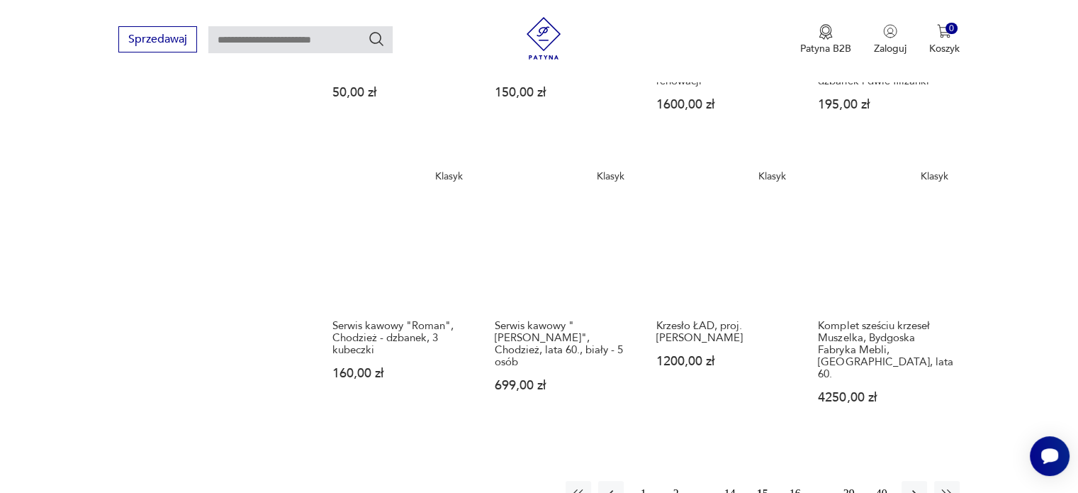
scroll to position [975, 0]
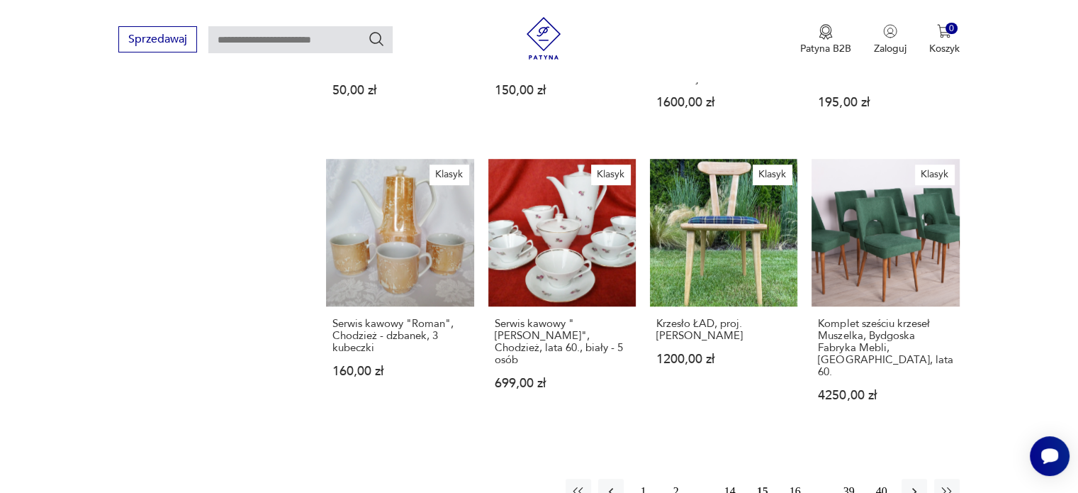
click at [797, 479] on button "16" at bounding box center [796, 492] width 26 height 26
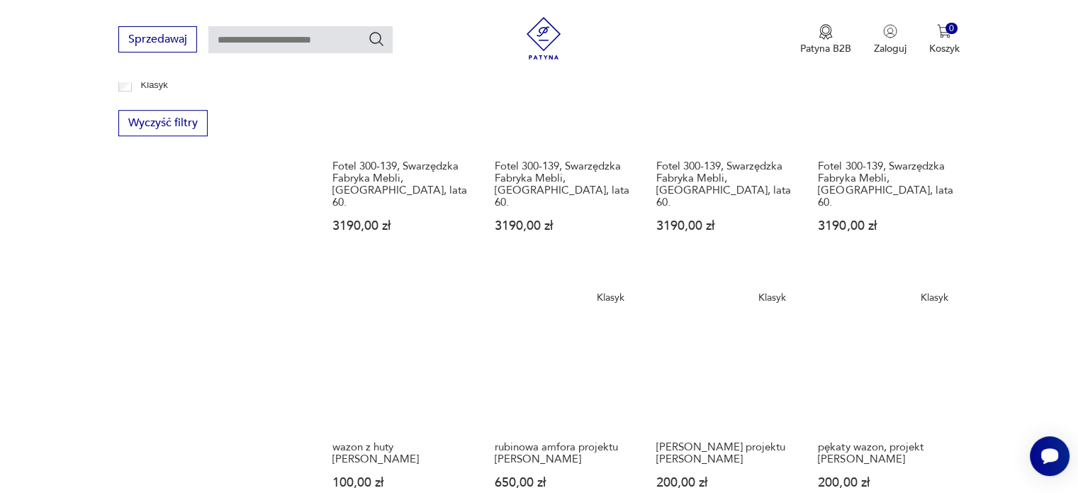
scroll to position [904, 0]
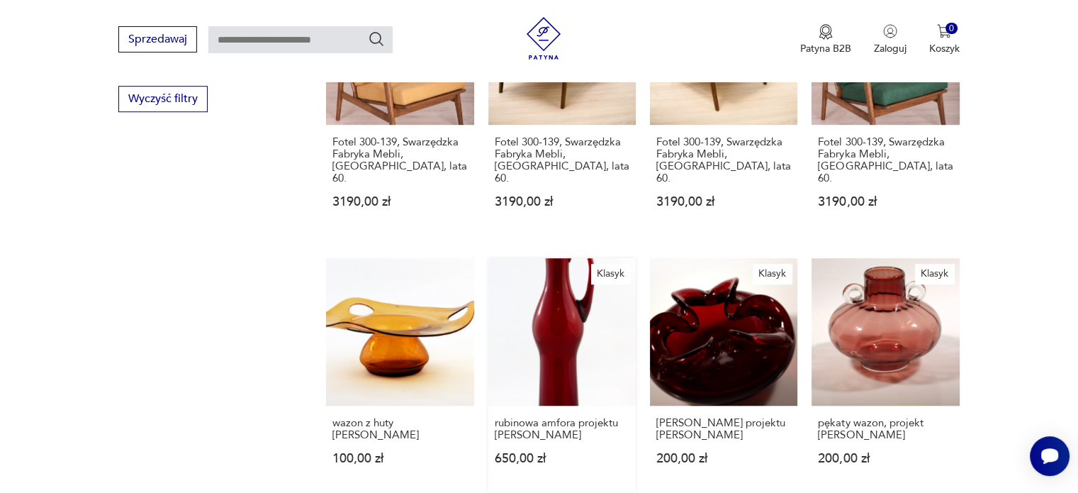
click at [568, 258] on link "[PERSON_NAME] amfora projektu [PERSON_NAME] 650,00 zł" at bounding box center [561, 375] width 147 height 234
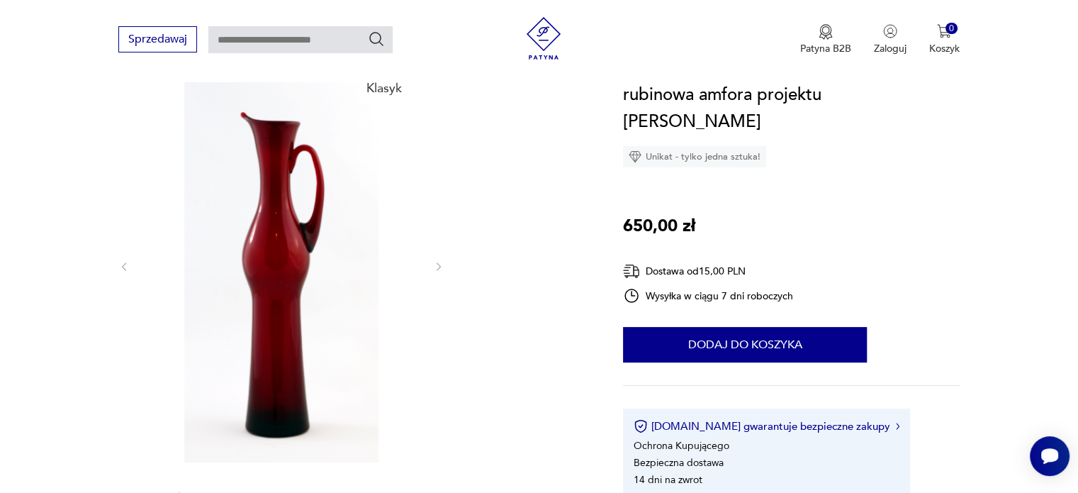
scroll to position [142, 0]
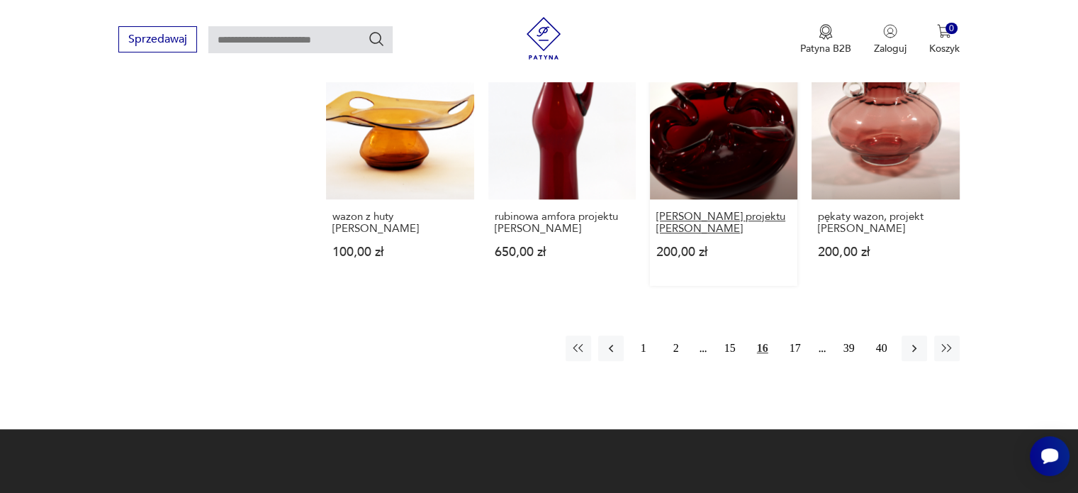
scroll to position [1117, 0]
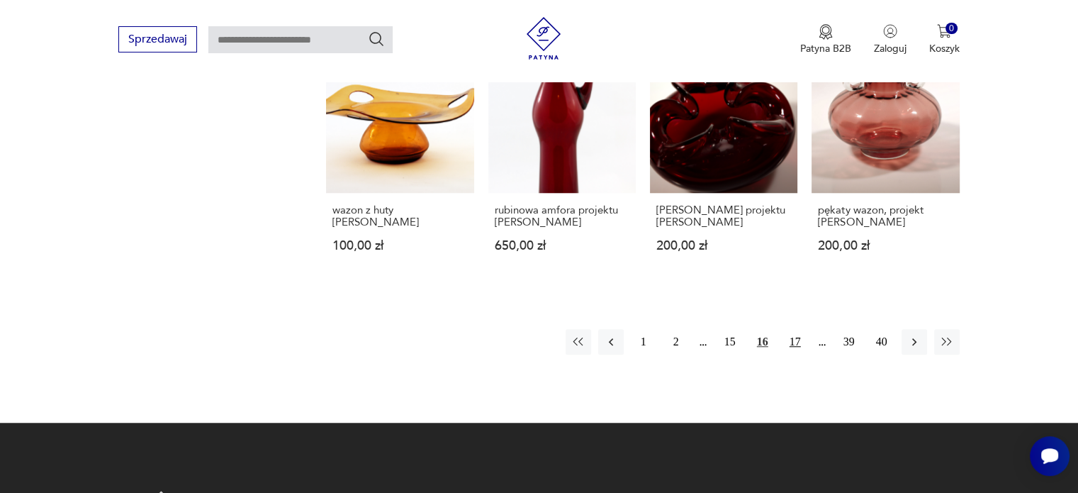
click at [797, 329] on button "17" at bounding box center [796, 342] width 26 height 26
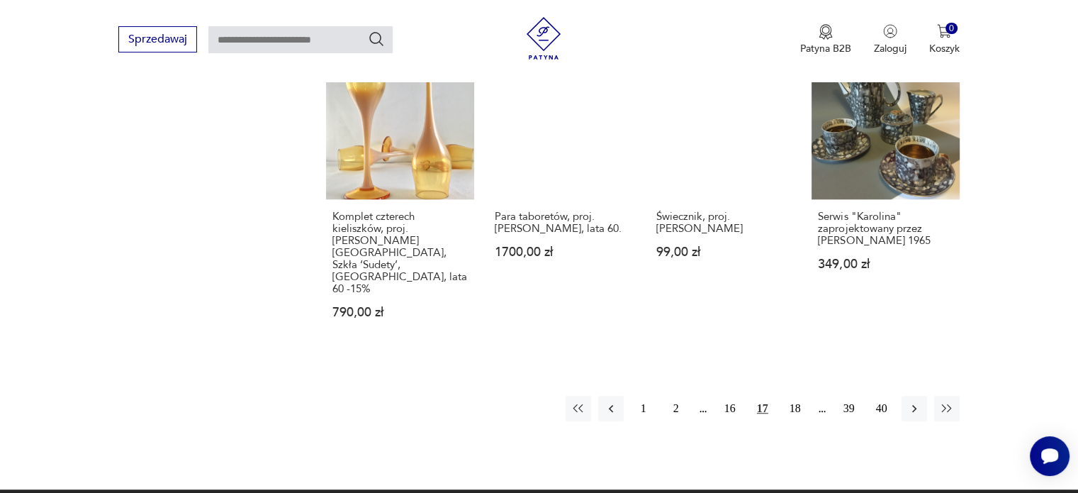
scroll to position [1117, 0]
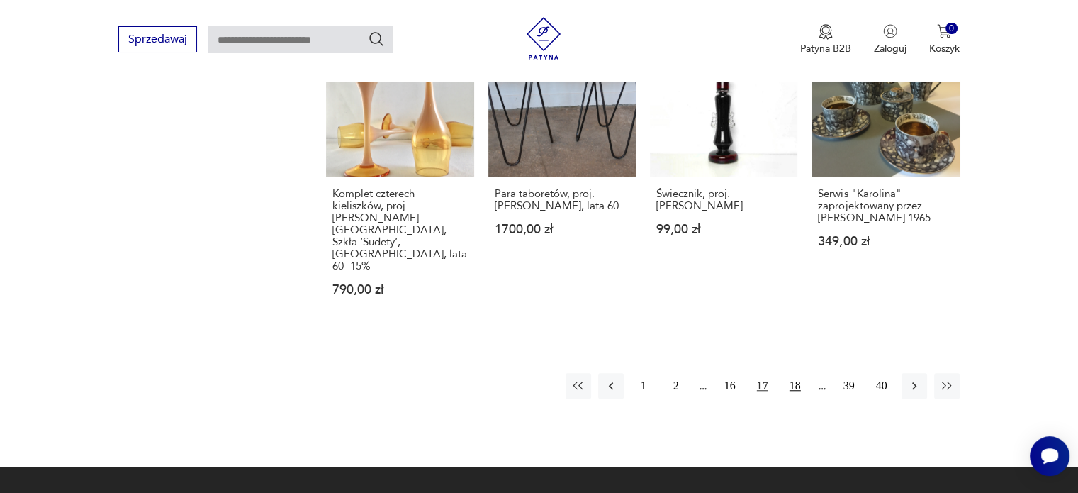
click at [793, 373] on button "18" at bounding box center [796, 386] width 26 height 26
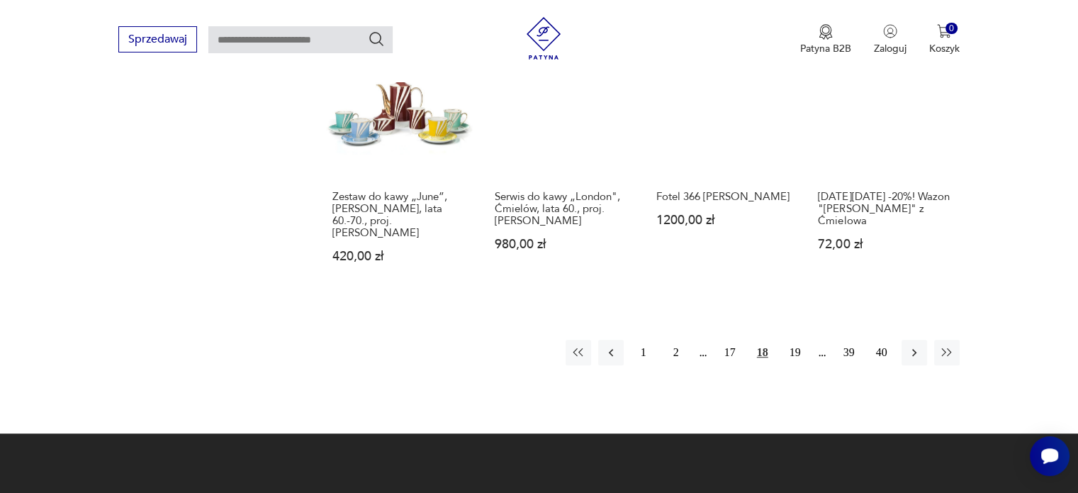
scroll to position [1187, 0]
